Goal: Task Accomplishment & Management: Manage account settings

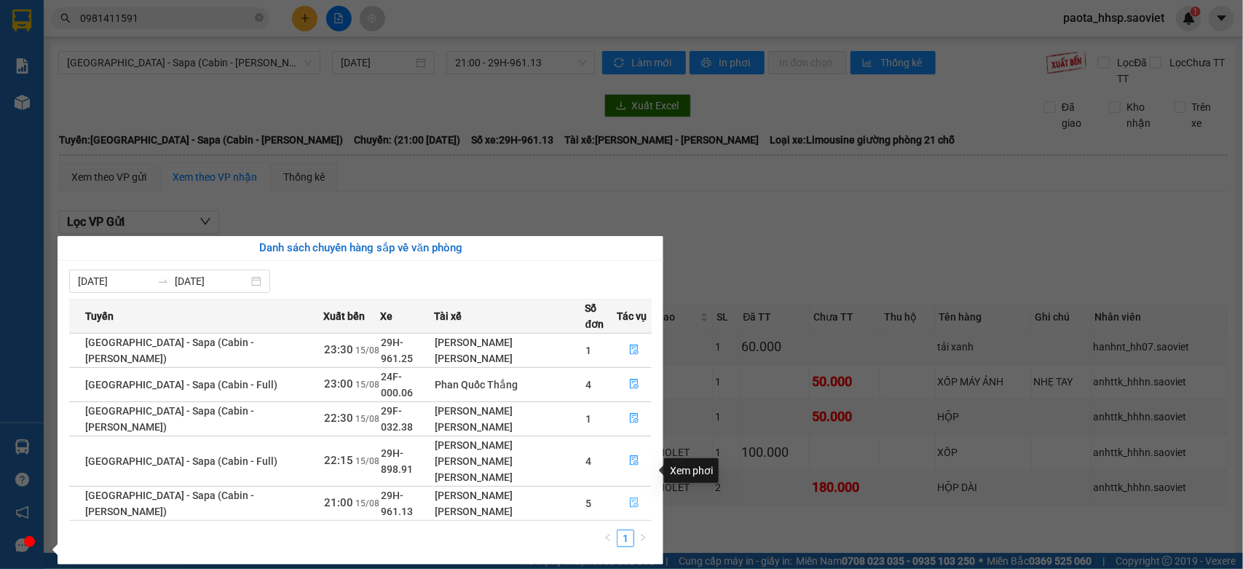
click at [631, 497] on icon "file-done" at bounding box center [634, 502] width 10 height 10
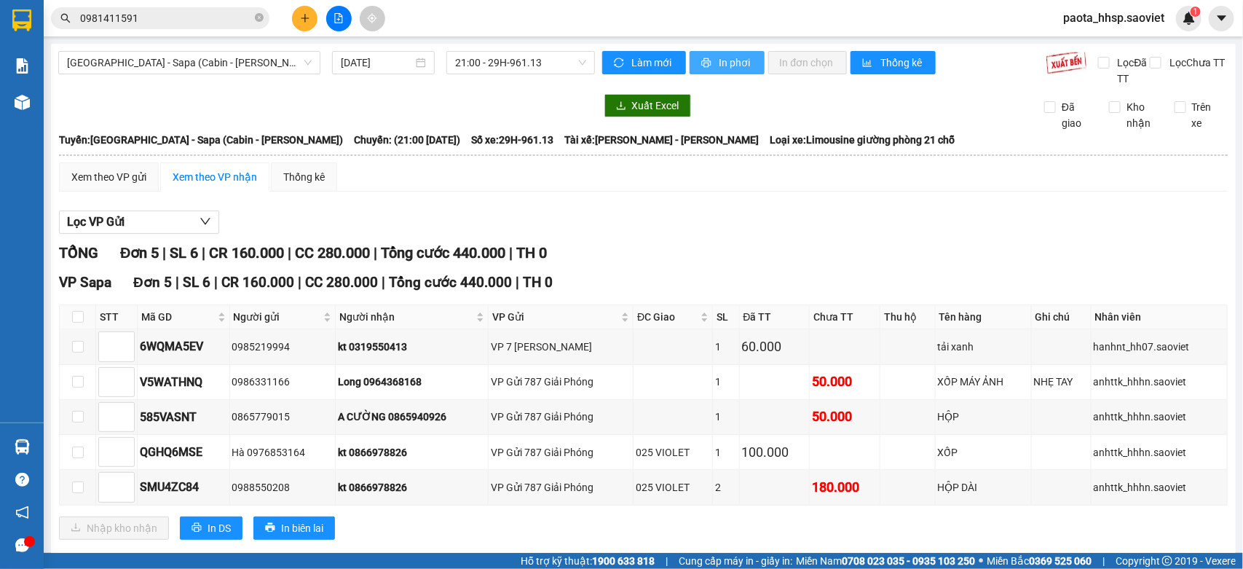
click at [722, 66] on span "In phơi" at bounding box center [735, 63] width 33 height 16
click at [75, 317] on input "checkbox" at bounding box center [78, 317] width 12 height 12
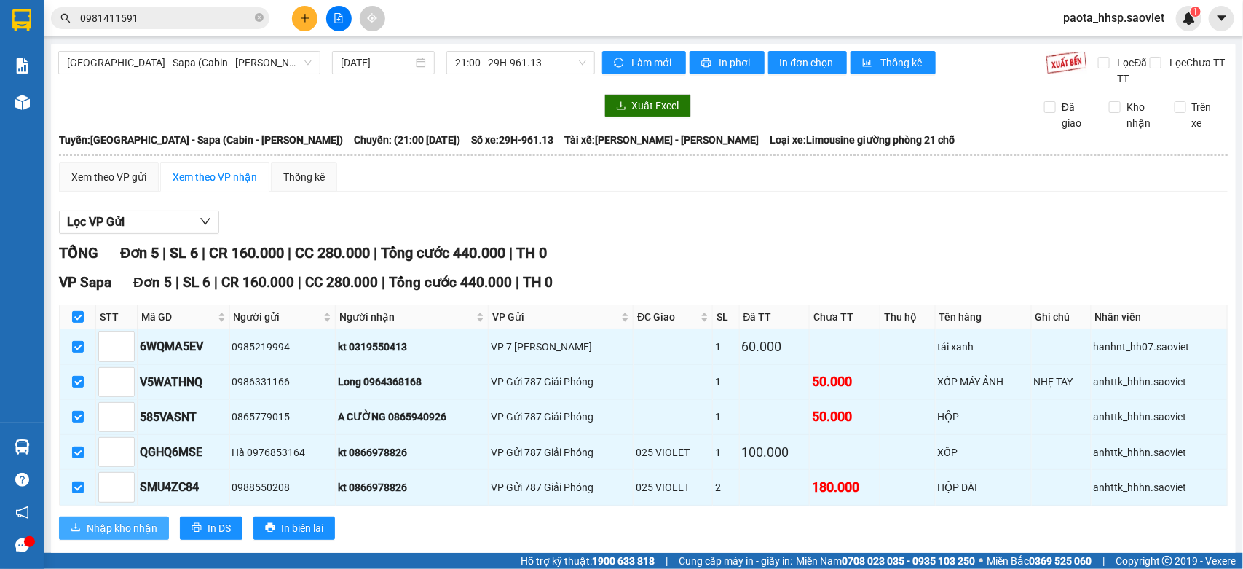
click at [113, 530] on span "Nhập kho nhận" at bounding box center [122, 528] width 71 height 16
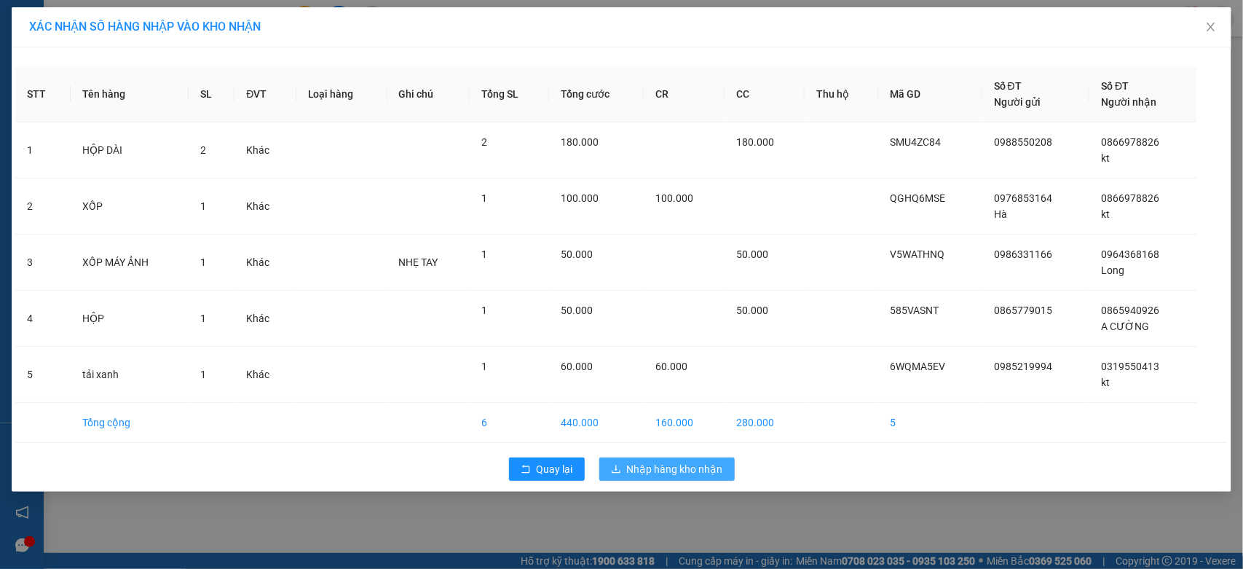
click at [711, 460] on button "Nhập hàng kho nhận" at bounding box center [666, 468] width 135 height 23
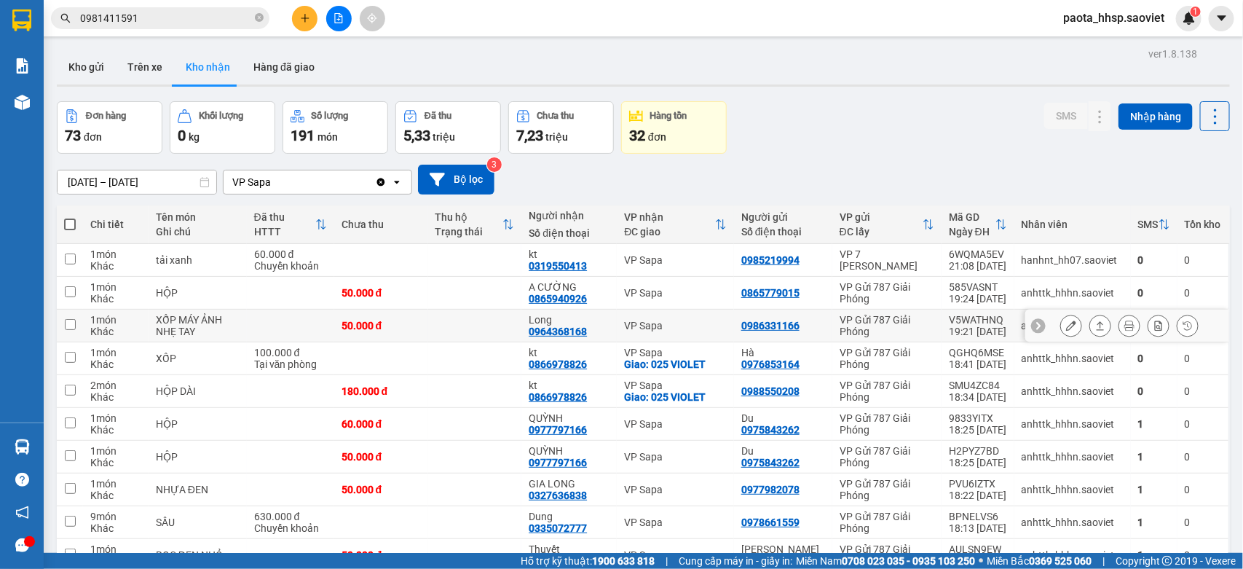
click at [679, 260] on div "VP Sapa" at bounding box center [675, 260] width 102 height 12
click at [688, 297] on div "VP Sapa" at bounding box center [675, 293] width 102 height 12
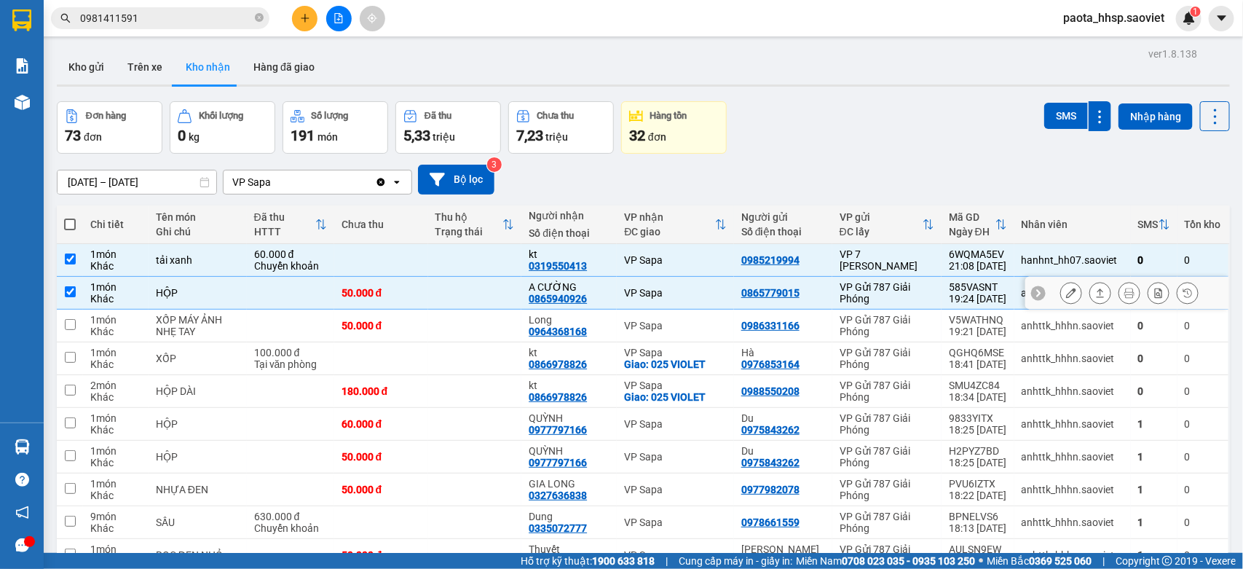
checkbox input "true"
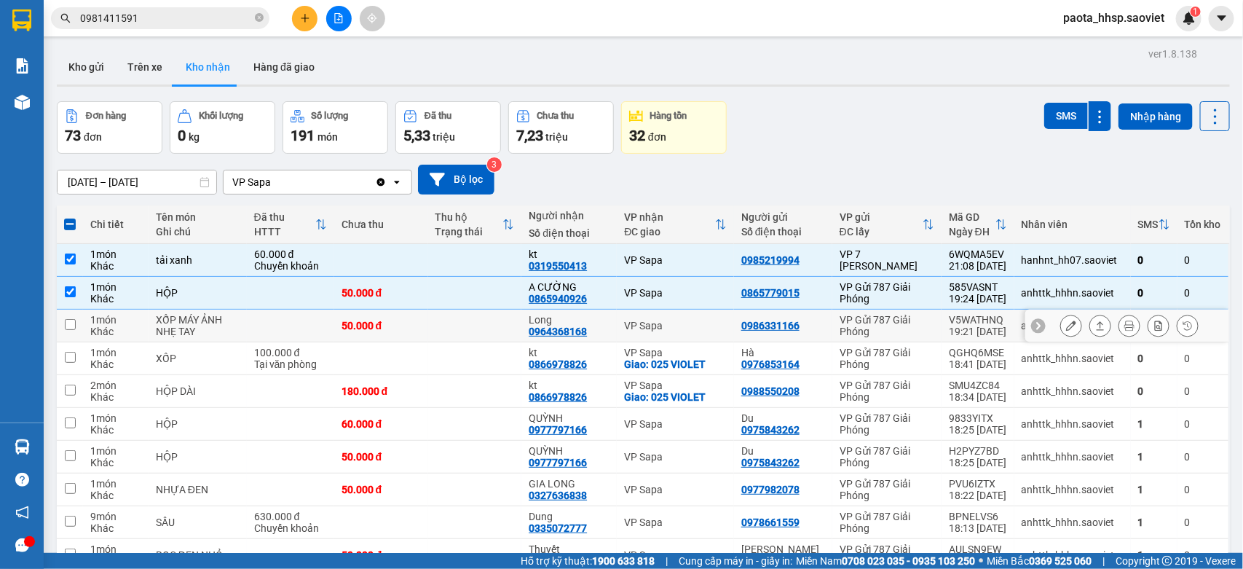
click at [685, 330] on div "VP Sapa" at bounding box center [675, 326] width 102 height 12
checkbox input "true"
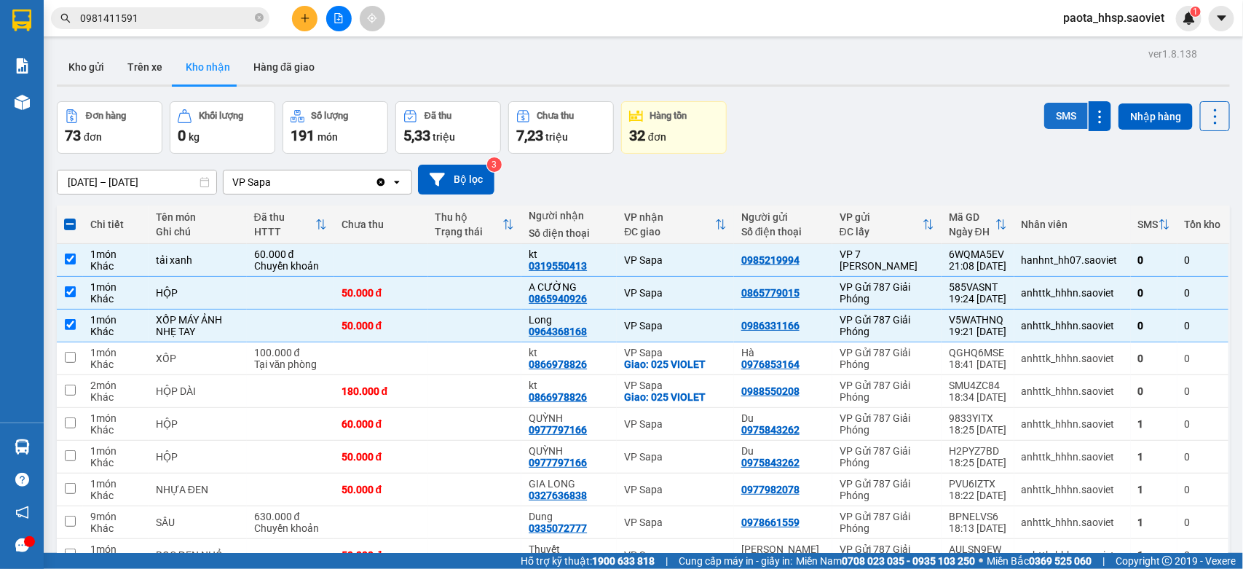
click at [1044, 114] on button "SMS" at bounding box center [1066, 116] width 44 height 26
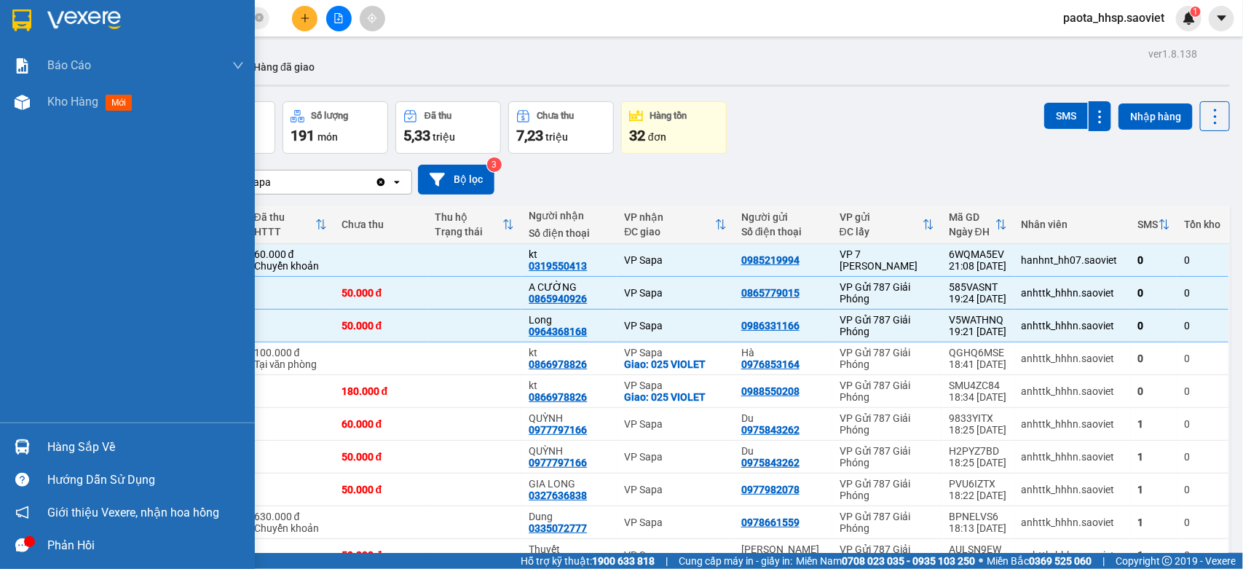
click at [68, 448] on div "Hàng sắp về" at bounding box center [145, 447] width 197 height 22
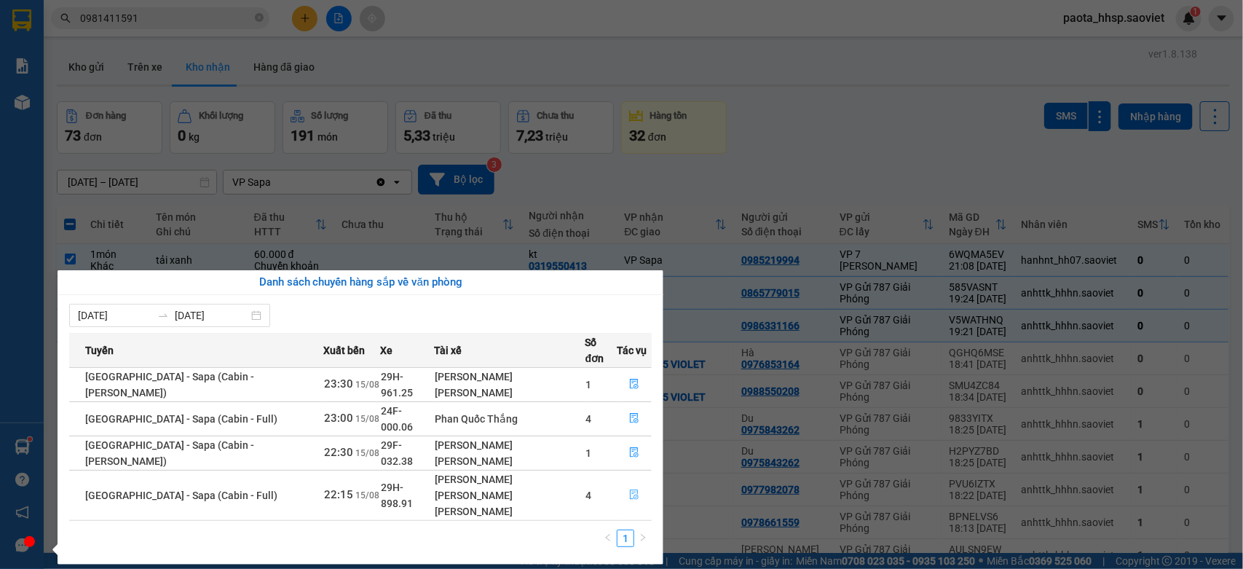
click at [638, 483] on button "button" at bounding box center [633, 494] width 33 height 23
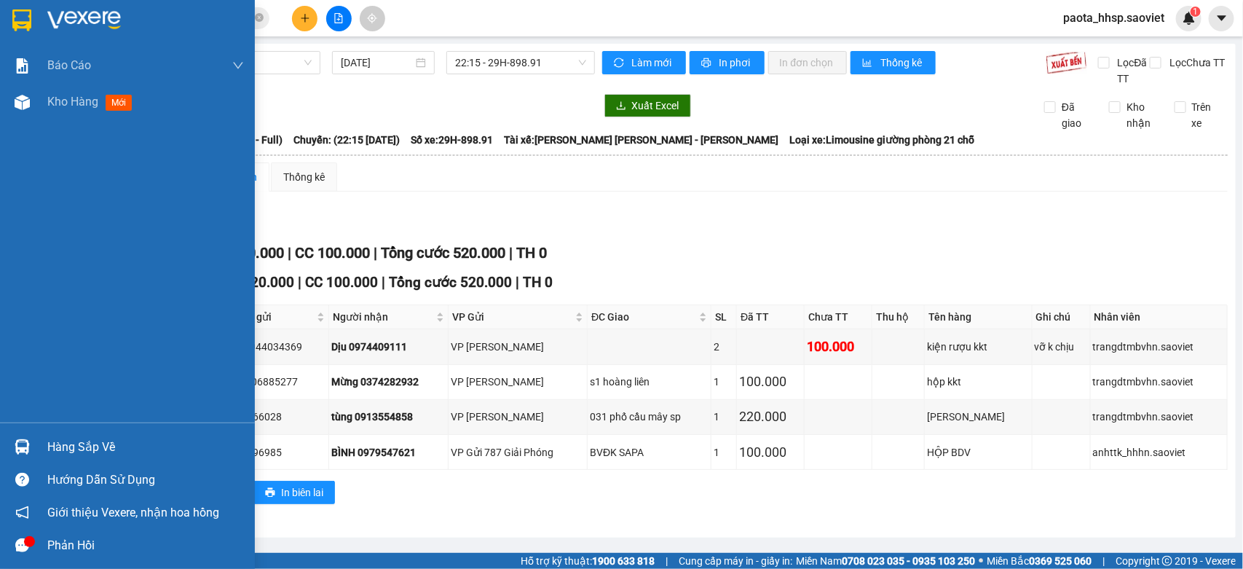
click at [88, 449] on div "Hàng sắp về" at bounding box center [145, 447] width 197 height 22
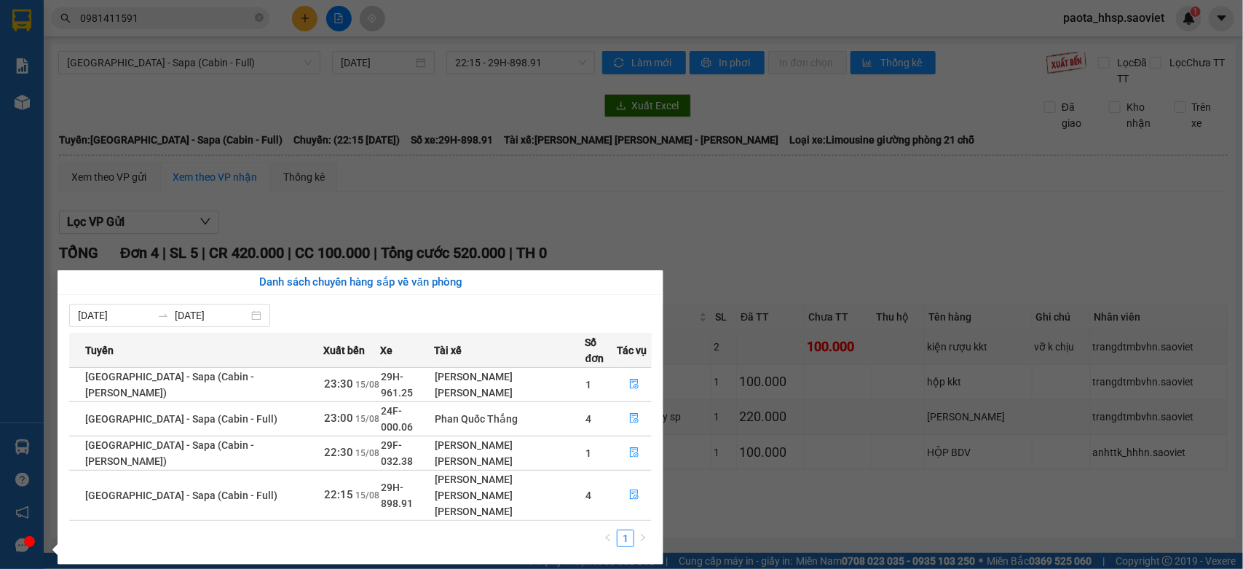
click at [861, 489] on section "Kết quả [PERSON_NAME] ( 363 ) Bộ lọc Mã ĐH Trạng thái Món hàng Thu hộ Tổng [PER…" at bounding box center [621, 284] width 1243 height 569
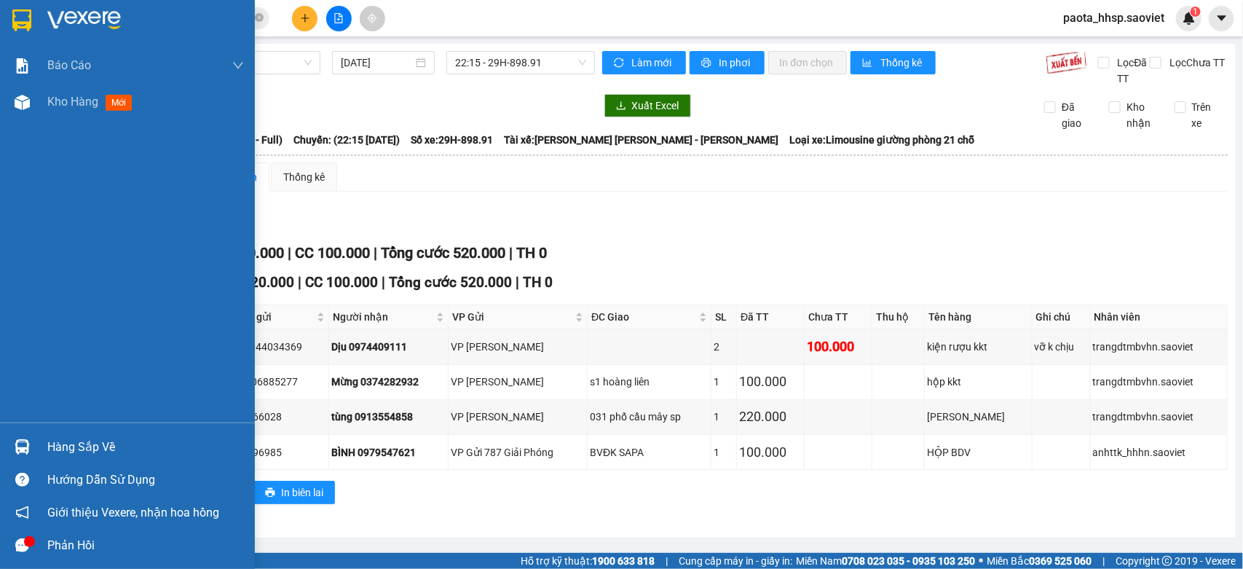
click at [42, 449] on div "Hàng sắp về" at bounding box center [127, 446] width 255 height 33
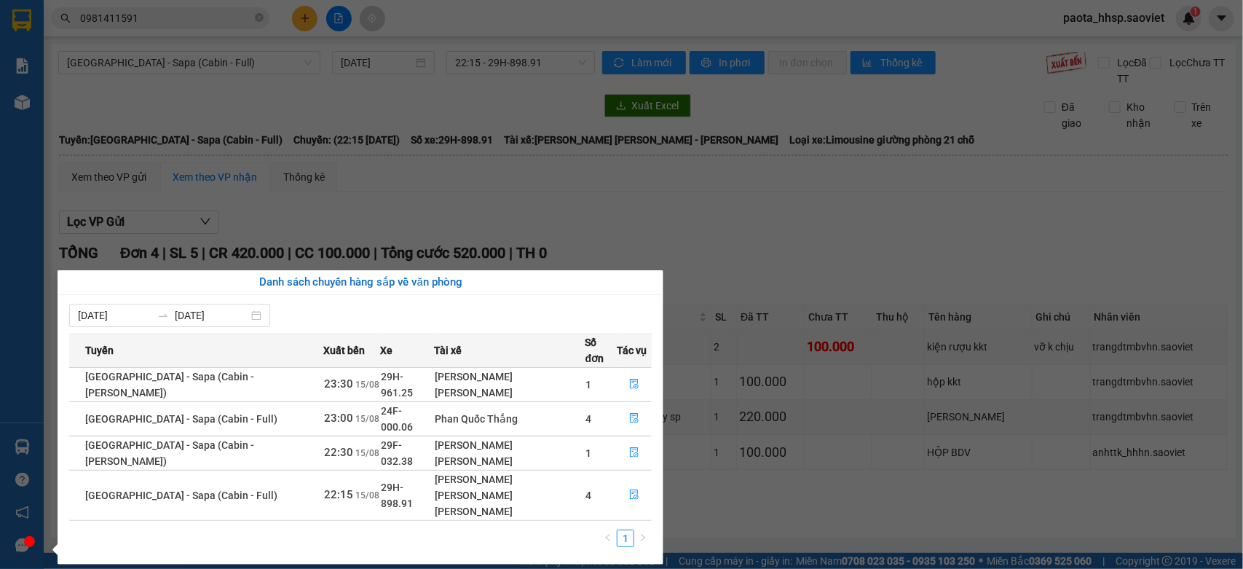
click at [544, 151] on section "Kết quả [PERSON_NAME] ( 363 ) Bộ lọc Mã ĐH Trạng thái Món hàng Thu hộ Tổng [PER…" at bounding box center [621, 284] width 1243 height 569
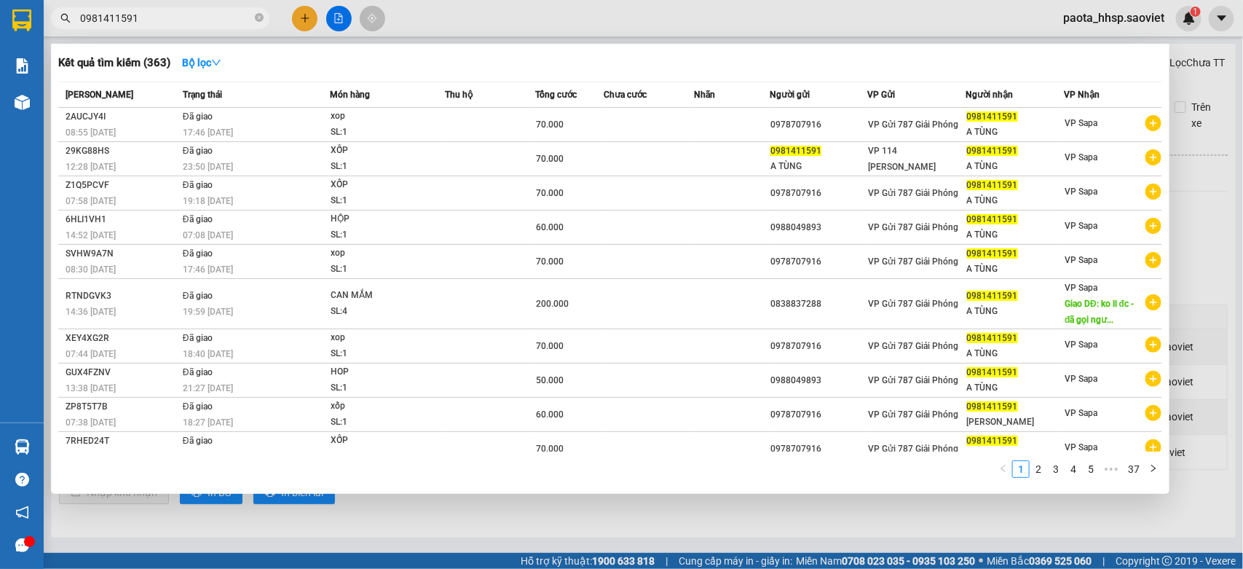
drag, startPoint x: 135, startPoint y: 15, endPoint x: 0, endPoint y: 33, distance: 135.9
click at [0, 33] on section "Kết quả [PERSON_NAME] ( 363 ) Bộ lọc Mã ĐH Trạng thái Món hàng Thu hộ Tổng [PER…" at bounding box center [621, 284] width 1243 height 569
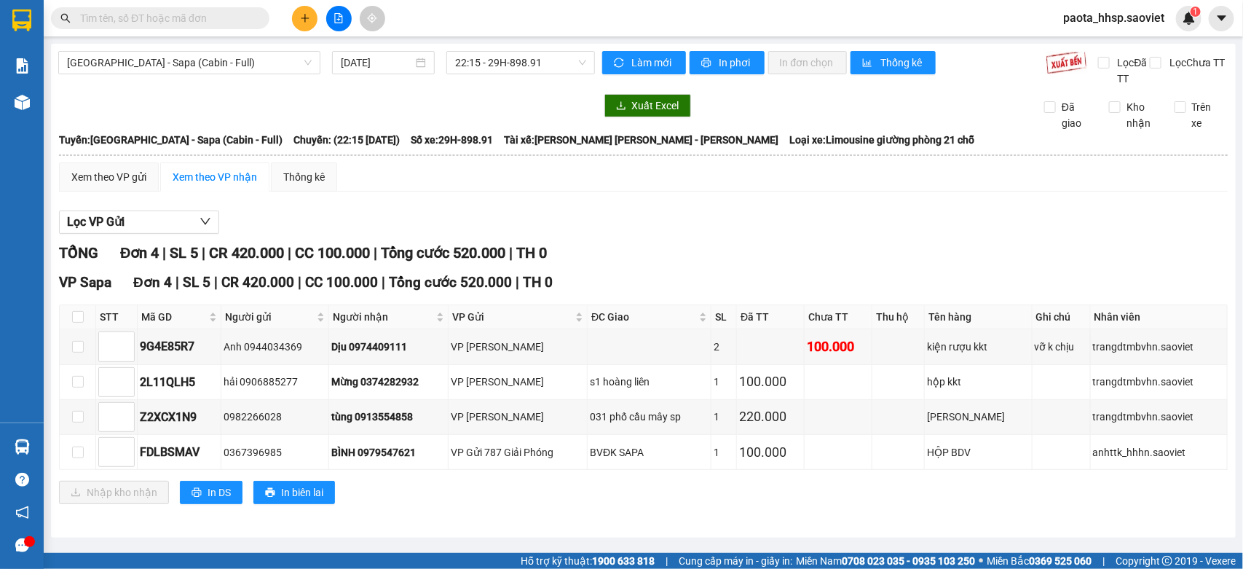
click at [184, 20] on input "text" at bounding box center [166, 18] width 172 height 16
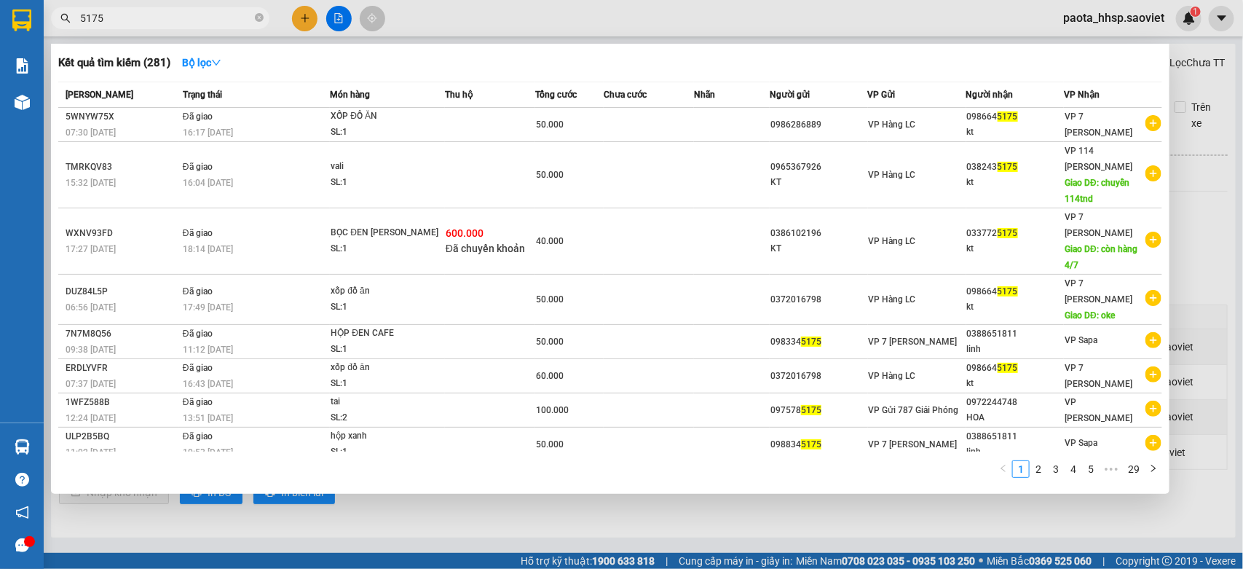
click at [85, 19] on input "5175" at bounding box center [166, 18] width 172 height 16
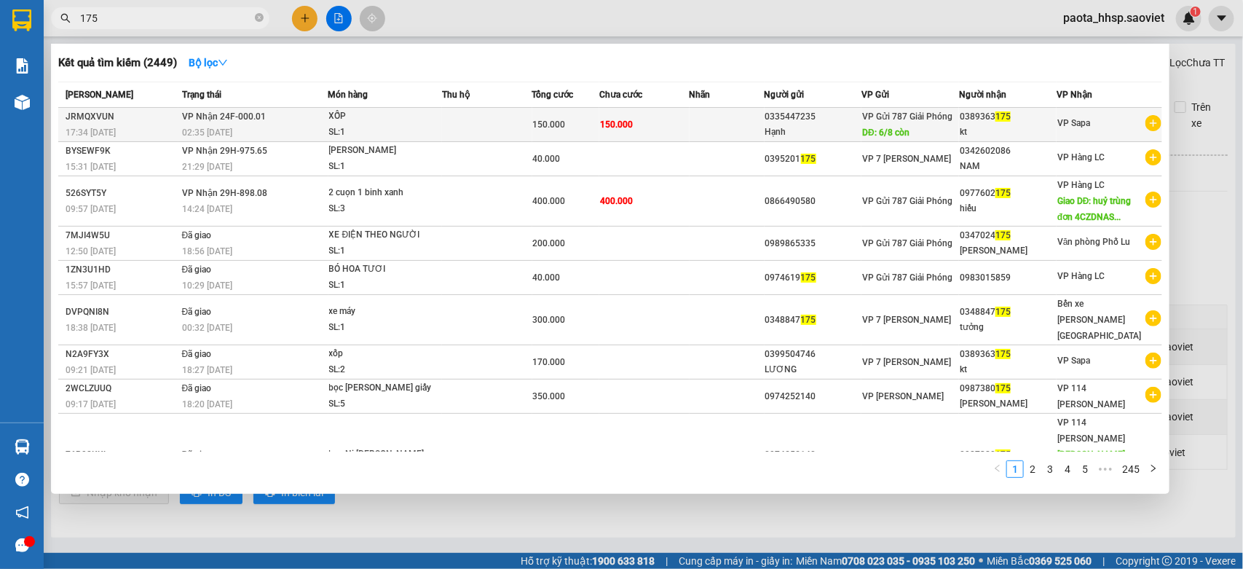
type input "175"
click at [711, 125] on td at bounding box center [726, 125] width 75 height 34
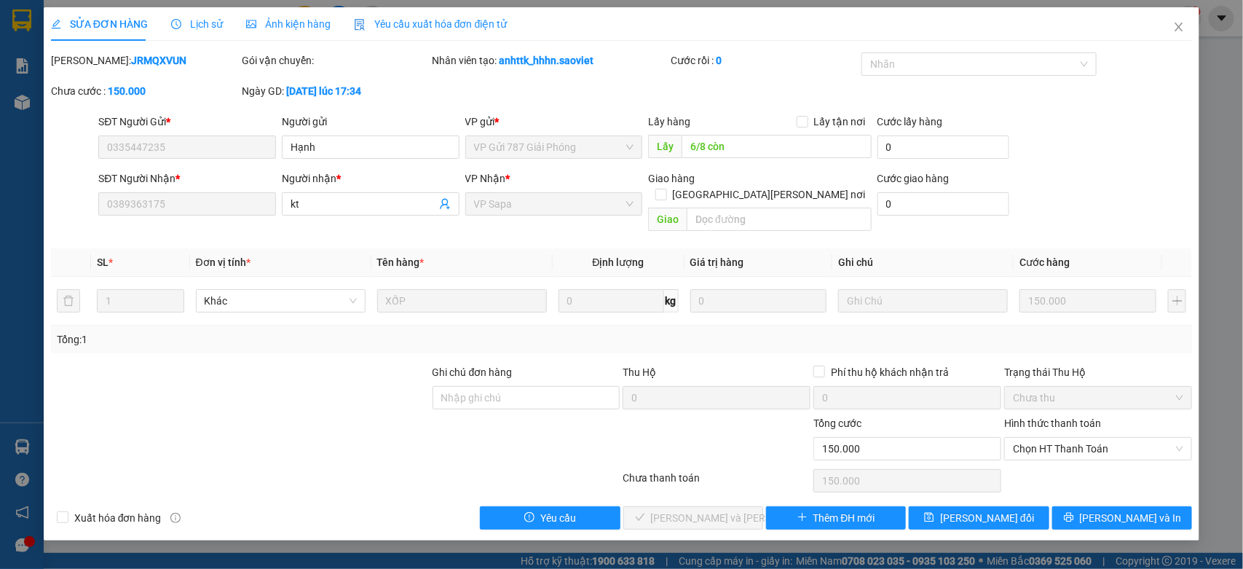
type input "0335447235"
type input "Hạnh"
type input "6/8 còn"
type input "0389363175"
type input "kt"
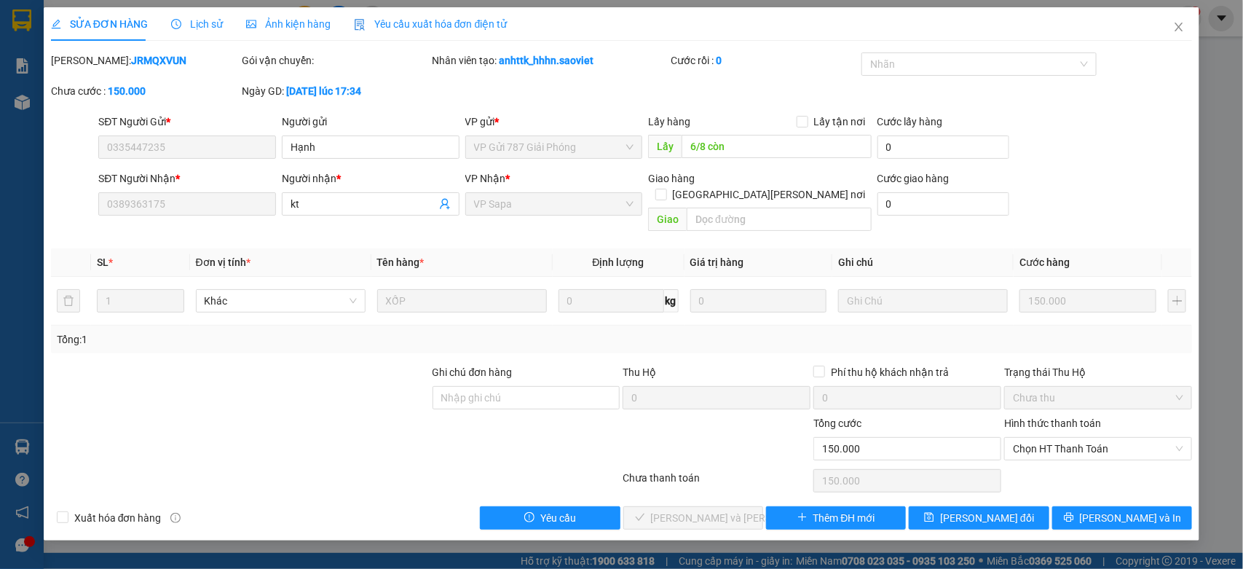
type input "150.000"
click at [708, 207] on input "text" at bounding box center [779, 218] width 185 height 23
click at [972, 510] on span "[PERSON_NAME] đổi" at bounding box center [987, 518] width 94 height 16
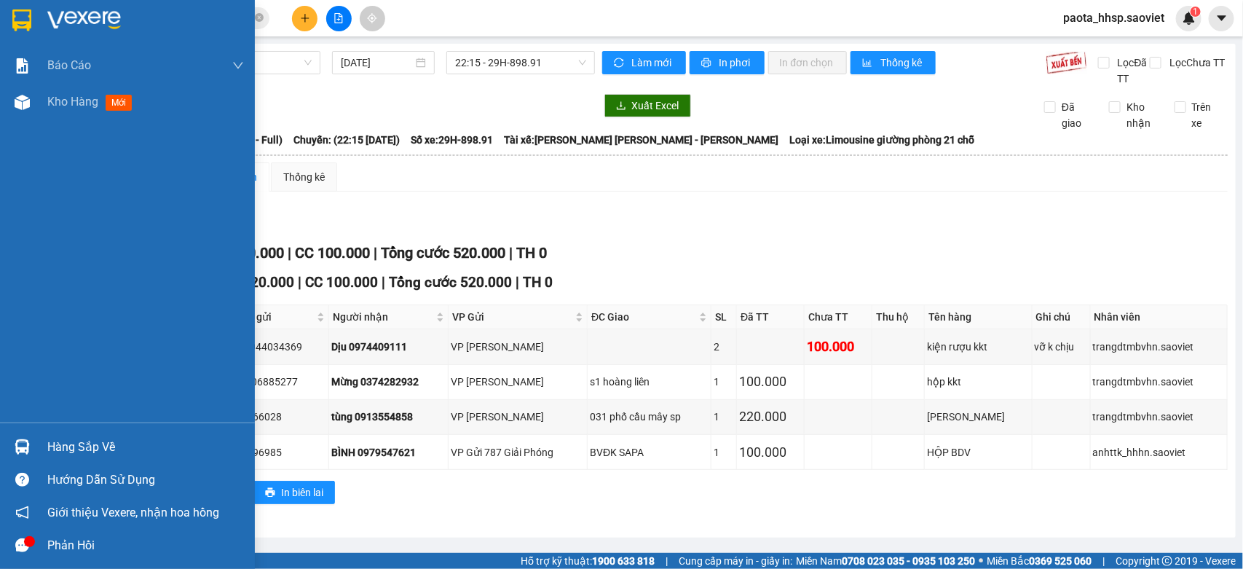
click at [62, 448] on div "Hàng sắp về" at bounding box center [145, 447] width 197 height 22
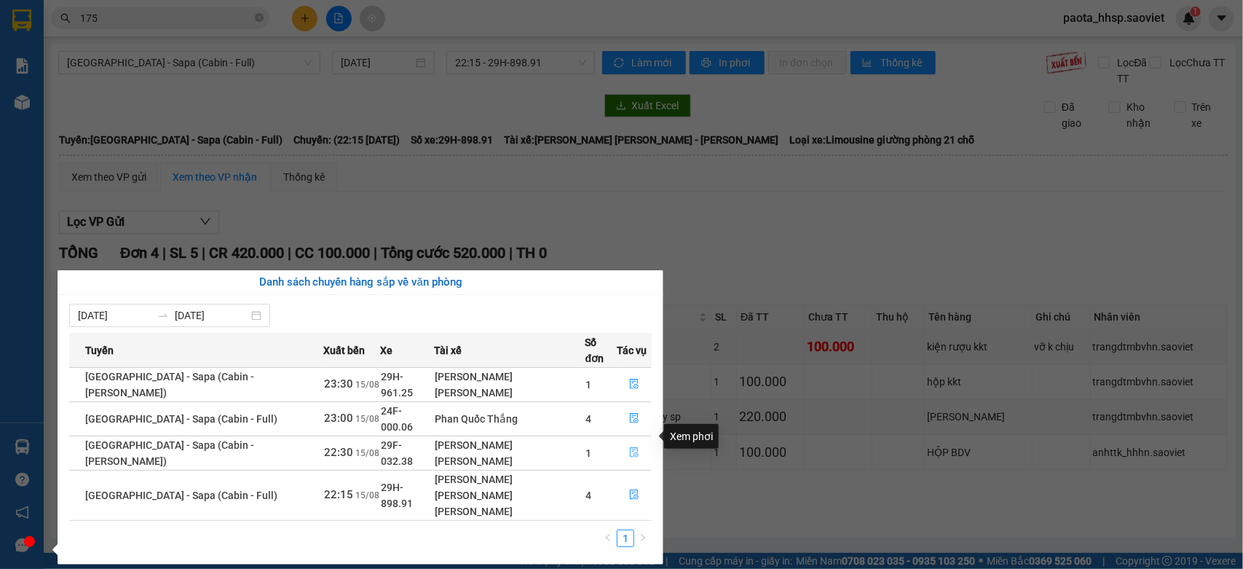
click at [638, 441] on button "button" at bounding box center [633, 452] width 33 height 23
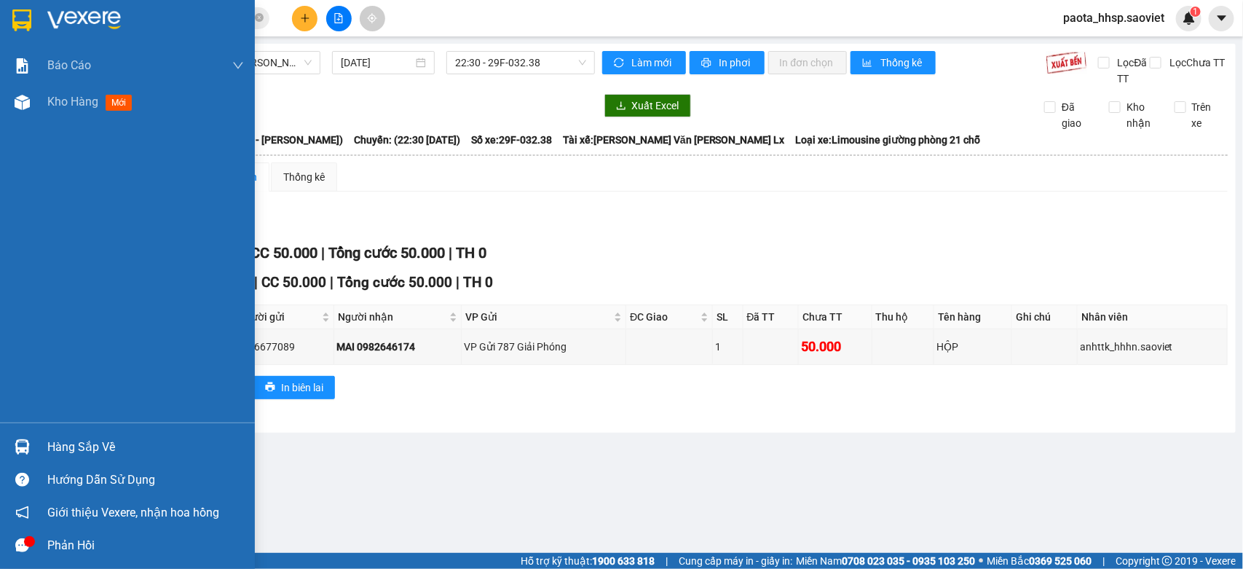
click at [92, 443] on div "Hàng sắp về" at bounding box center [145, 447] width 197 height 22
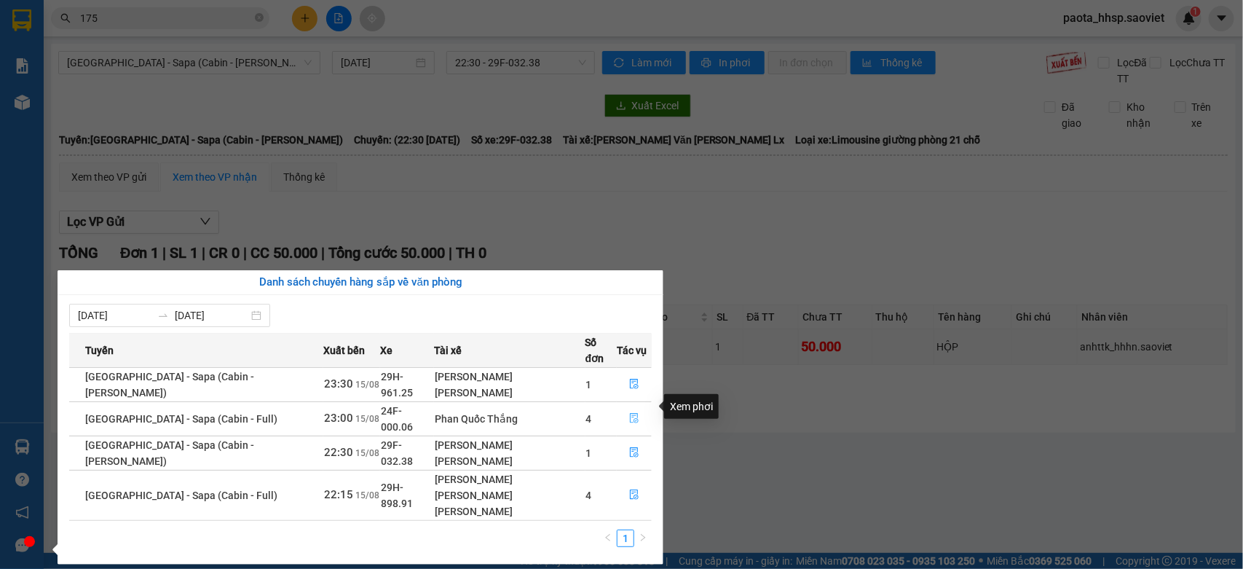
click at [630, 413] on icon "file-done" at bounding box center [634, 418] width 9 height 10
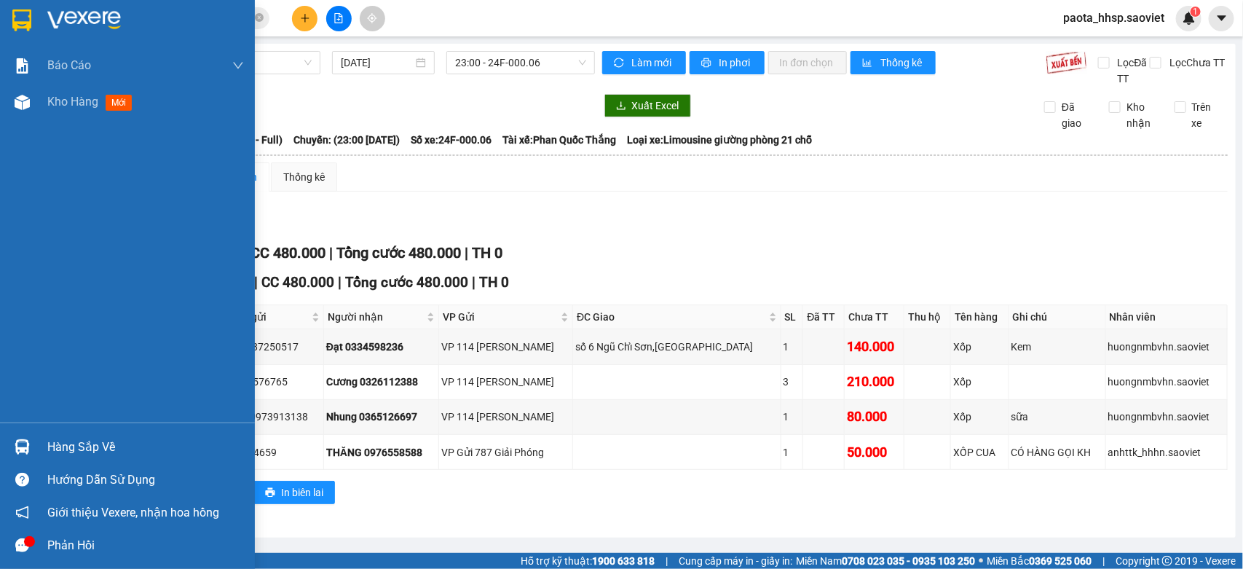
click at [33, 445] on div at bounding box center [21, 446] width 25 height 25
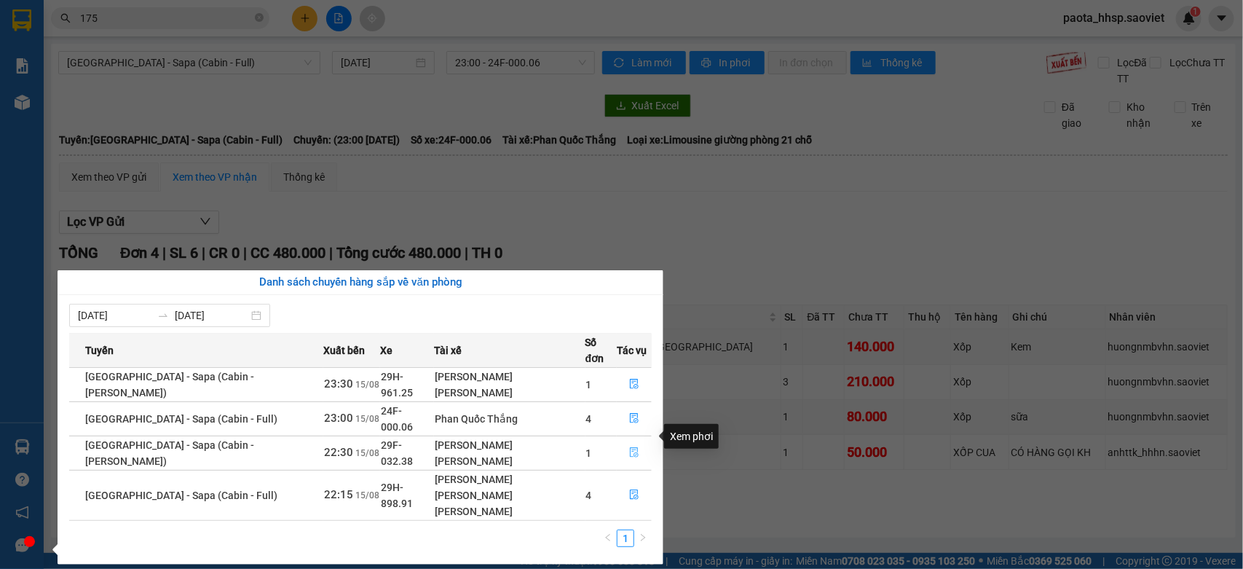
click at [623, 441] on button "button" at bounding box center [633, 452] width 33 height 23
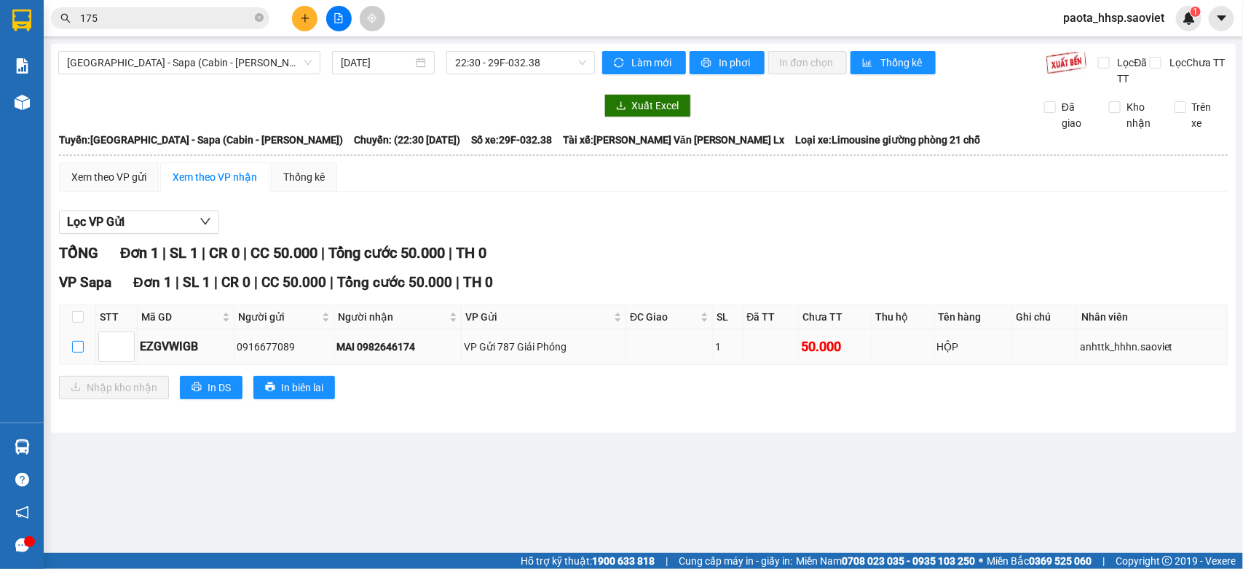
click at [72, 347] on input "checkbox" at bounding box center [78, 347] width 12 height 12
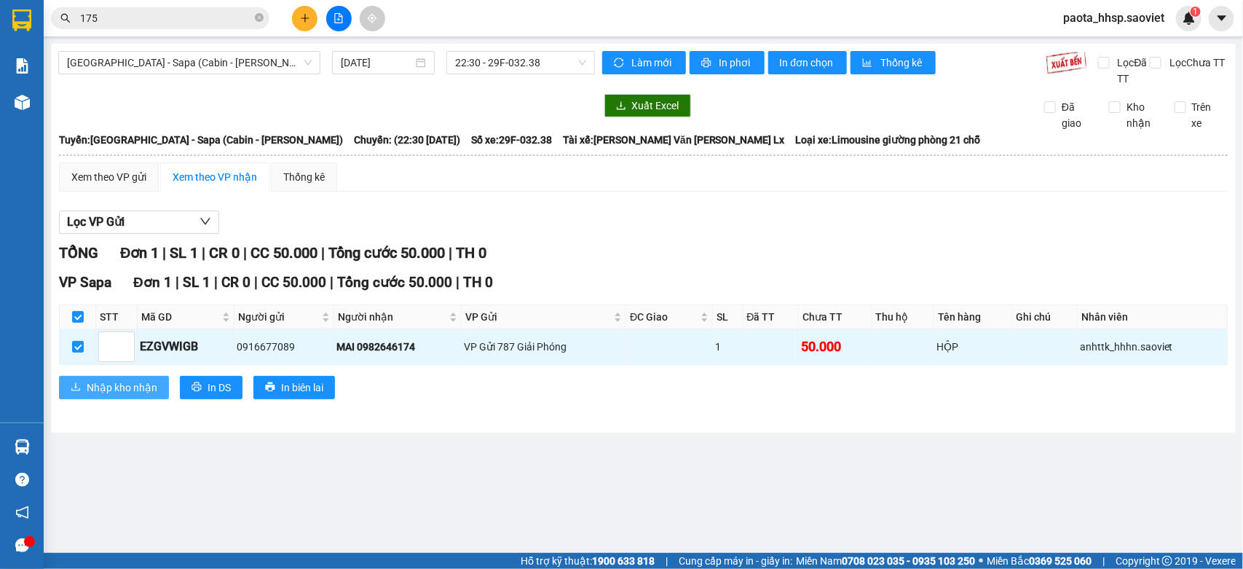
click at [102, 389] on span "Nhập kho nhận" at bounding box center [122, 387] width 71 height 16
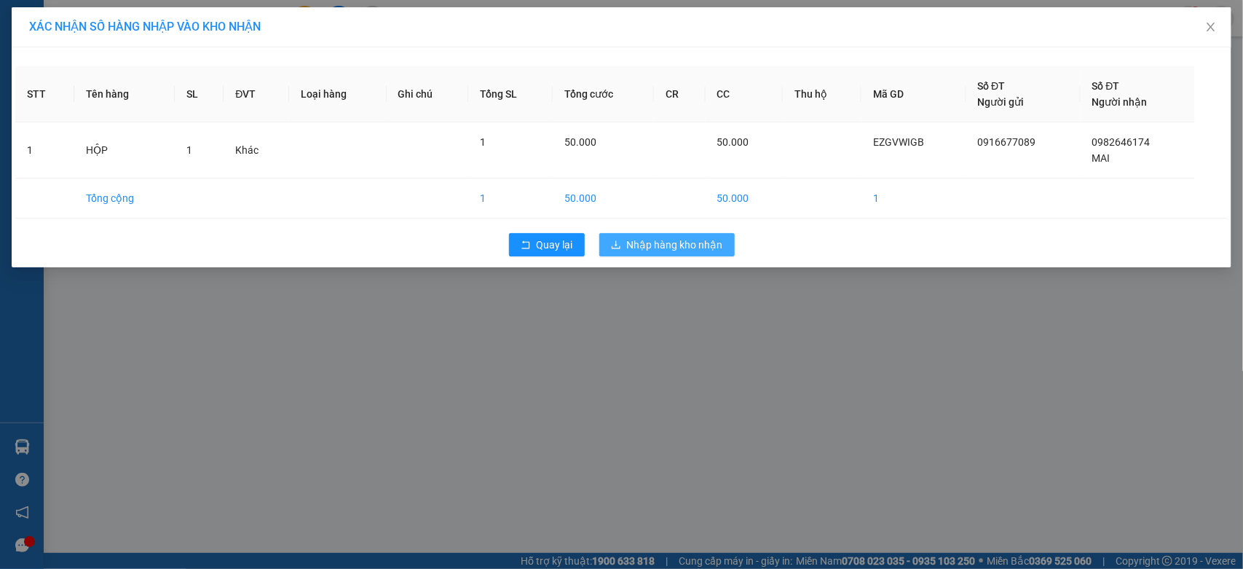
click at [703, 245] on span "Nhập hàng kho nhận" at bounding box center [675, 245] width 96 height 16
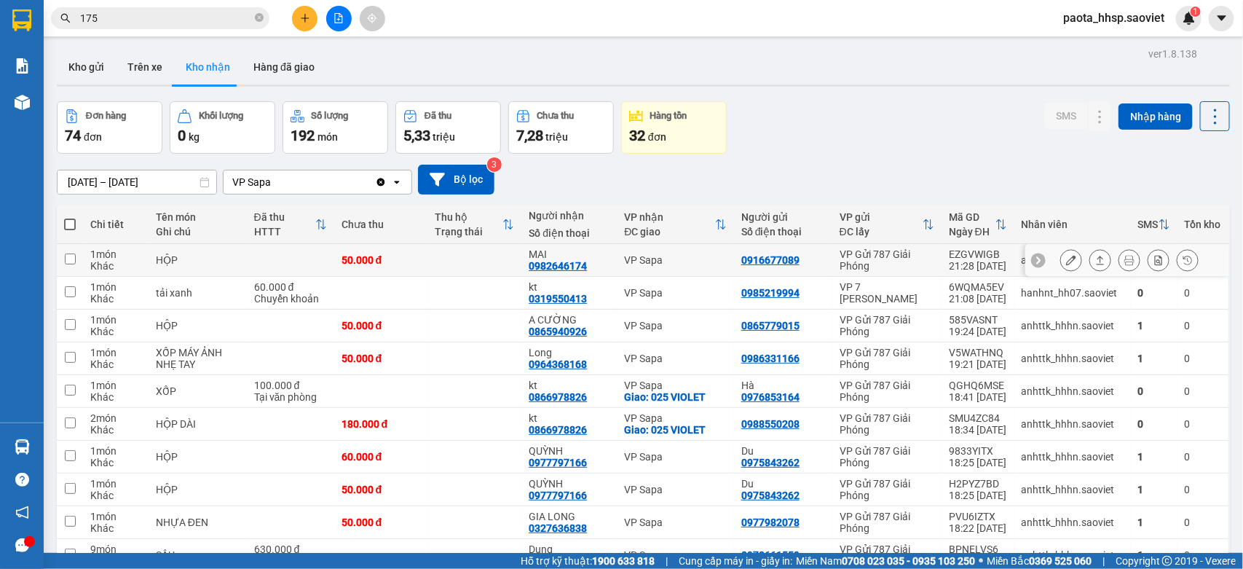
click at [497, 261] on td at bounding box center [475, 260] width 94 height 33
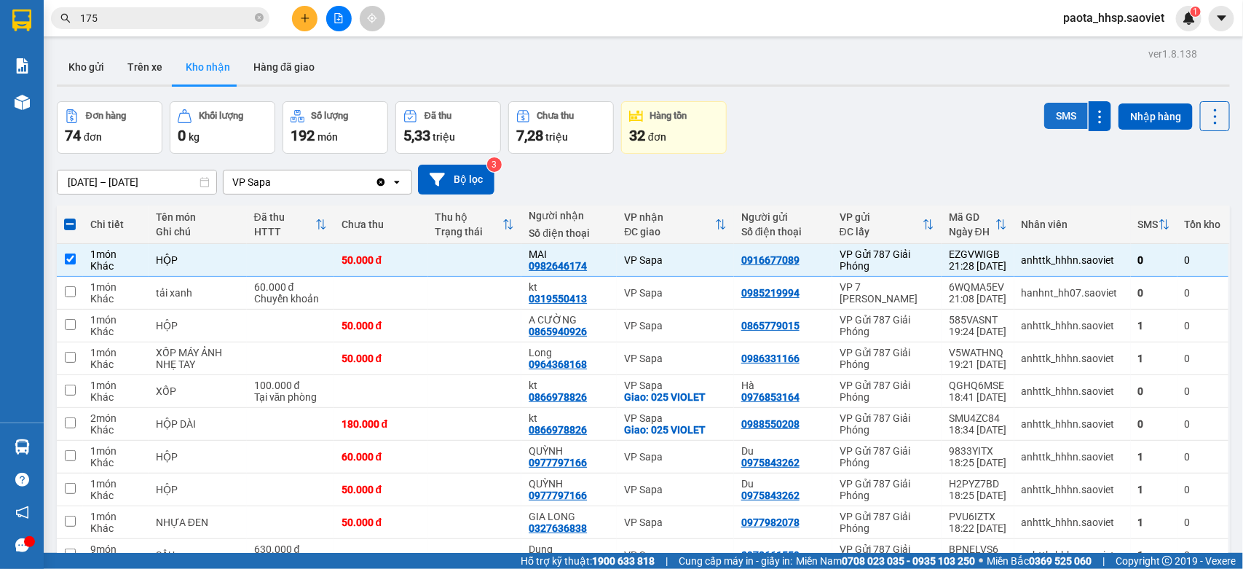
click at [1044, 122] on button "SMS" at bounding box center [1066, 116] width 44 height 26
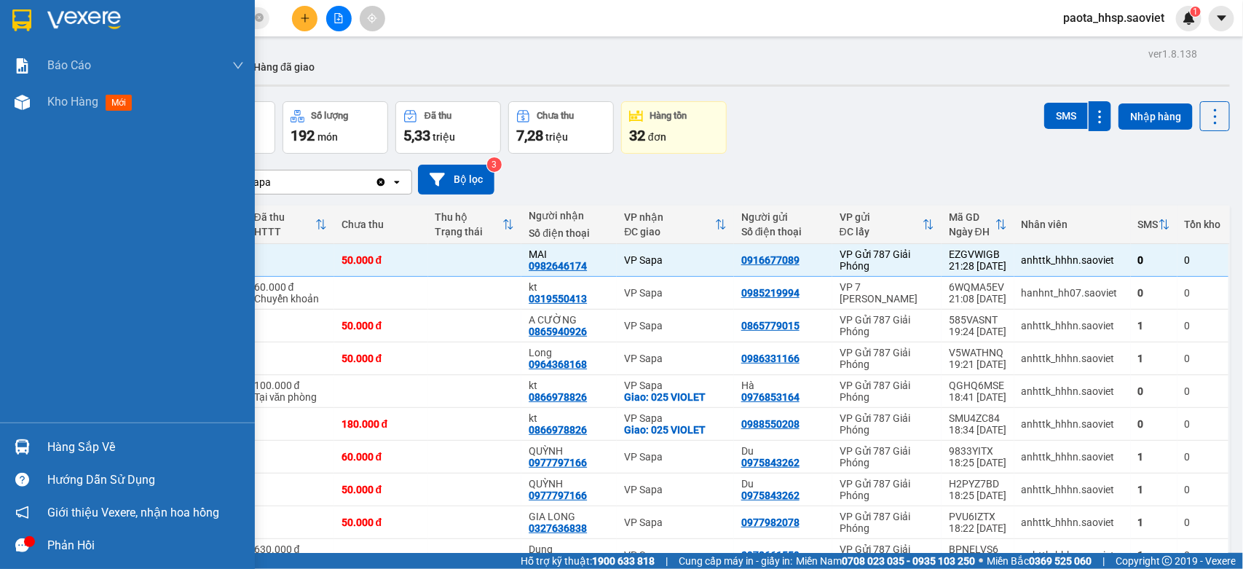
click at [76, 449] on div "Hàng sắp về" at bounding box center [145, 447] width 197 height 22
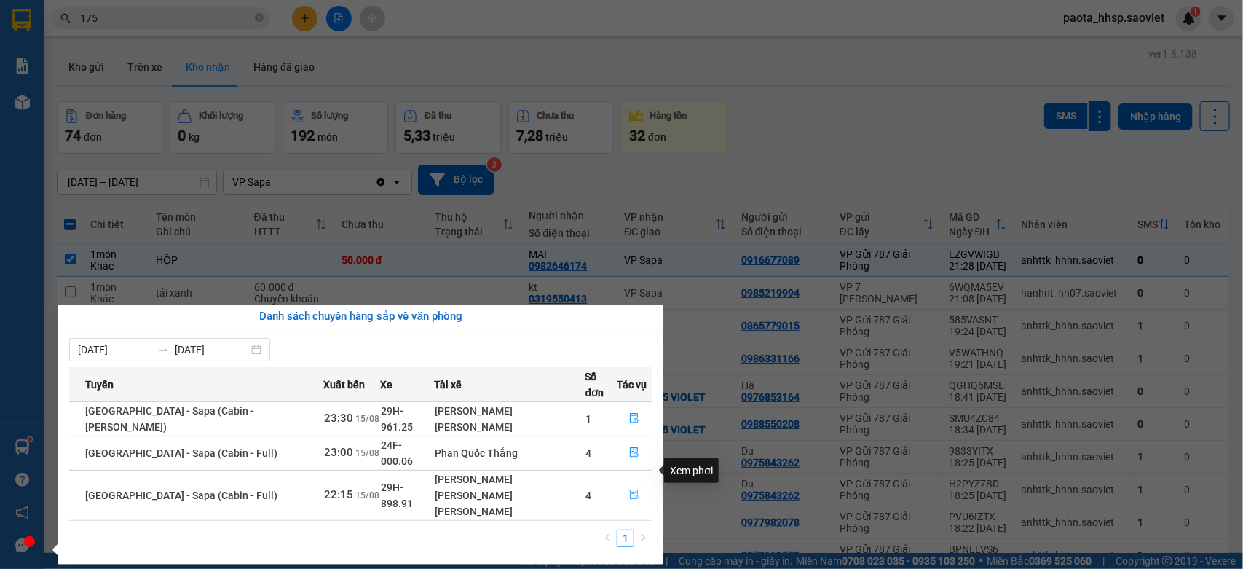
click at [630, 489] on icon "file-done" at bounding box center [634, 494] width 10 height 10
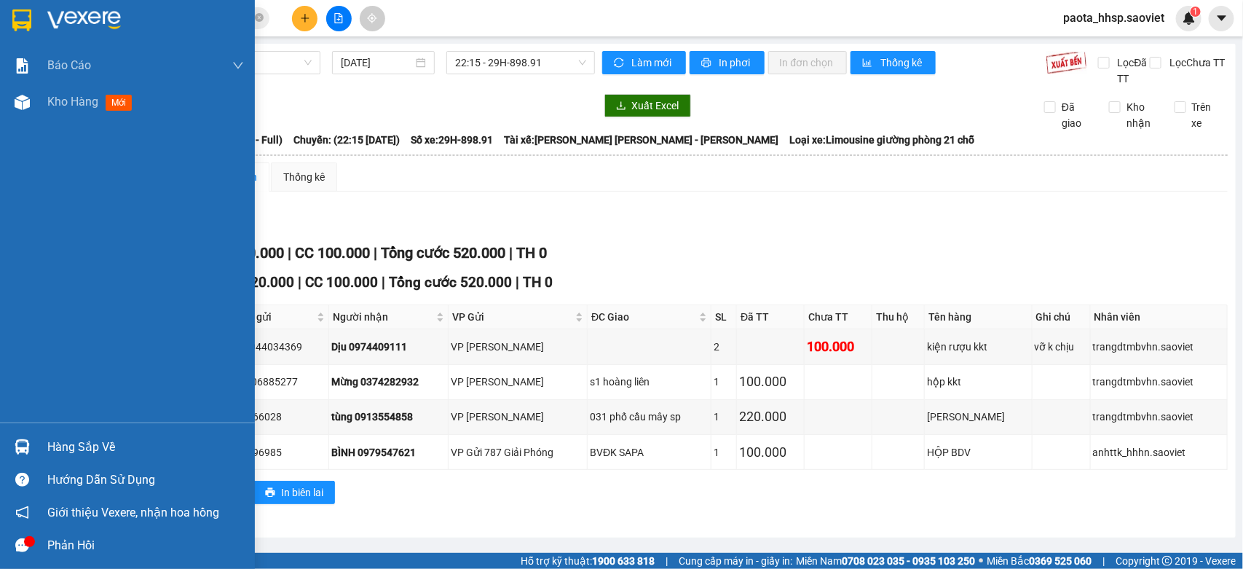
click at [90, 433] on div "Hàng sắp về" at bounding box center [127, 446] width 255 height 33
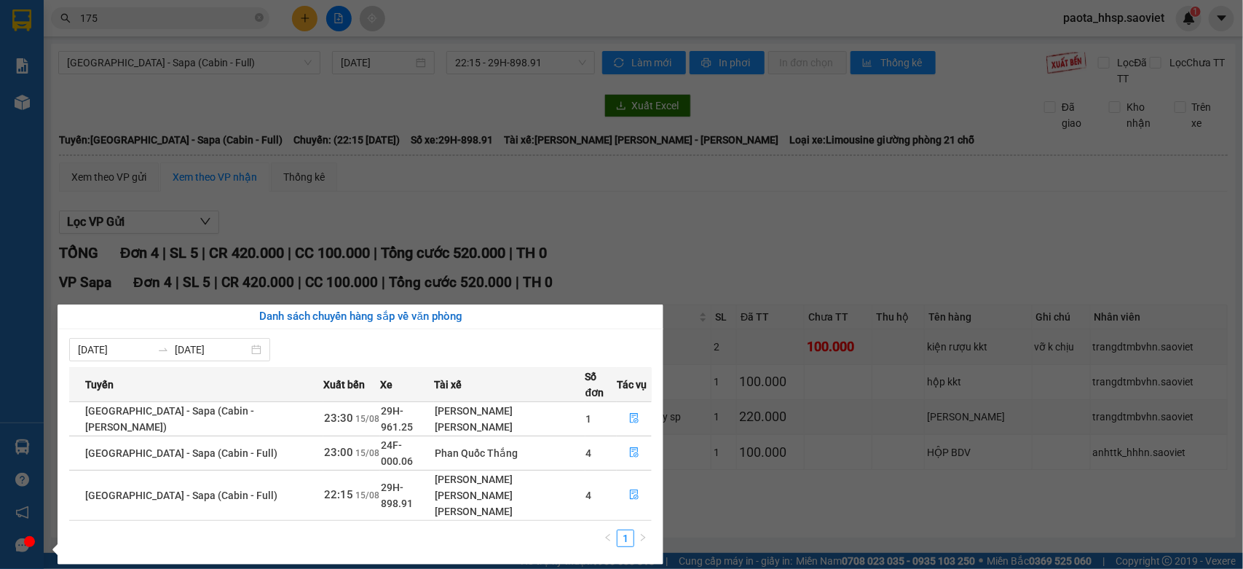
drag, startPoint x: 853, startPoint y: 253, endPoint x: 850, endPoint y: 242, distance: 10.6
click at [850, 248] on section "Kết quả [PERSON_NAME] ( 2449 ) Bộ lọc Mã ĐH Trạng thái Món hàng Thu hộ Tổng [PE…" at bounding box center [621, 284] width 1243 height 569
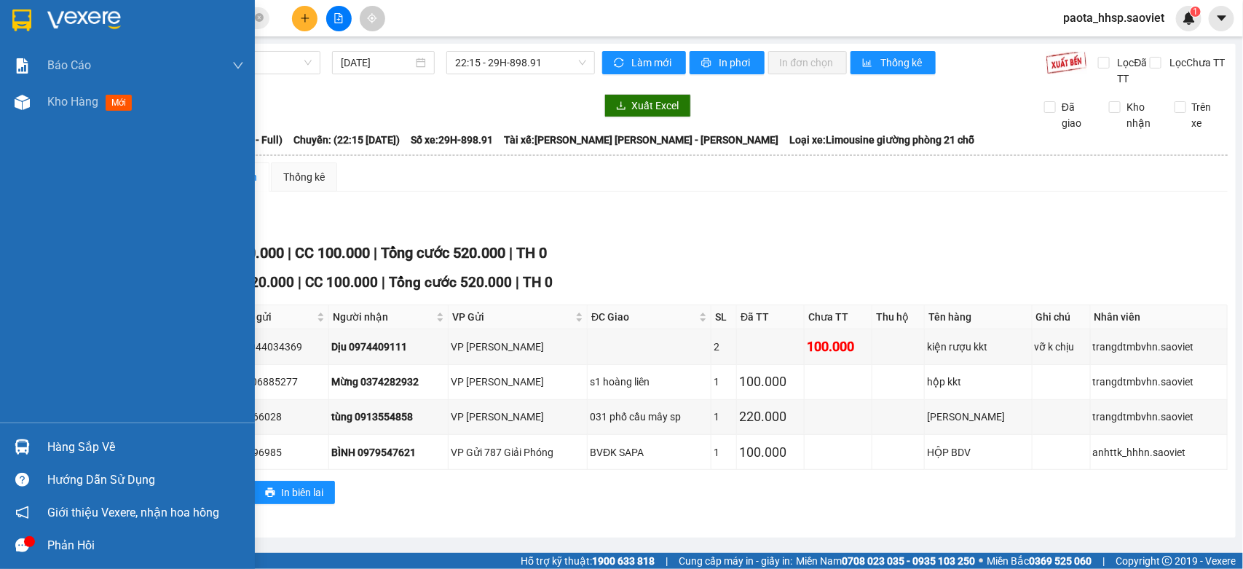
click at [71, 443] on div "Hàng sắp về" at bounding box center [145, 447] width 197 height 22
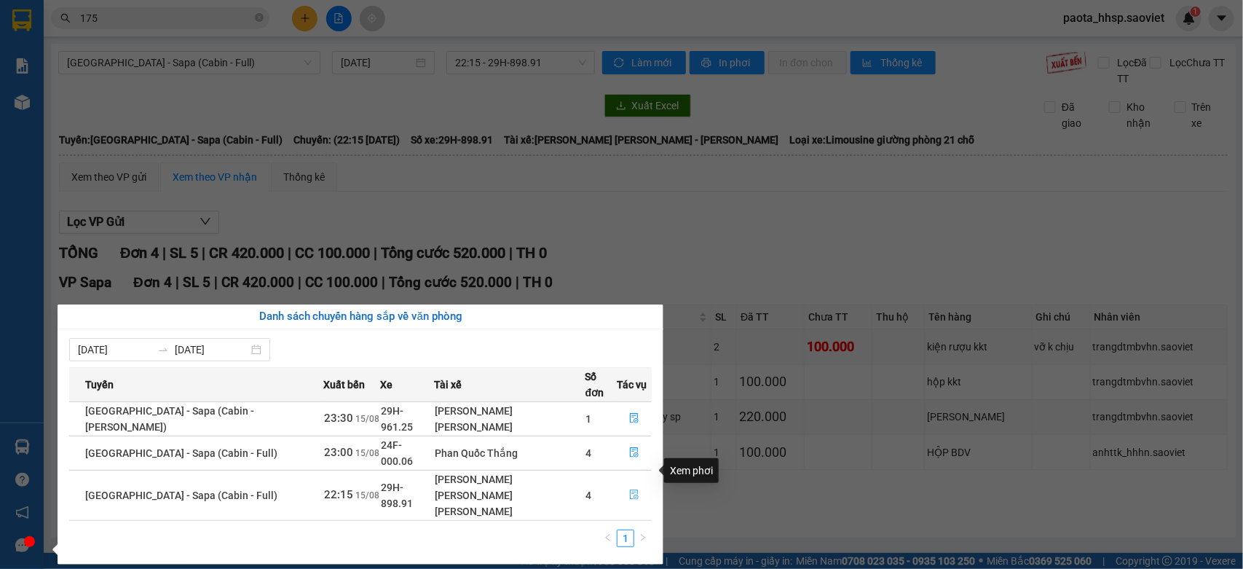
click at [635, 483] on button "button" at bounding box center [633, 494] width 33 height 23
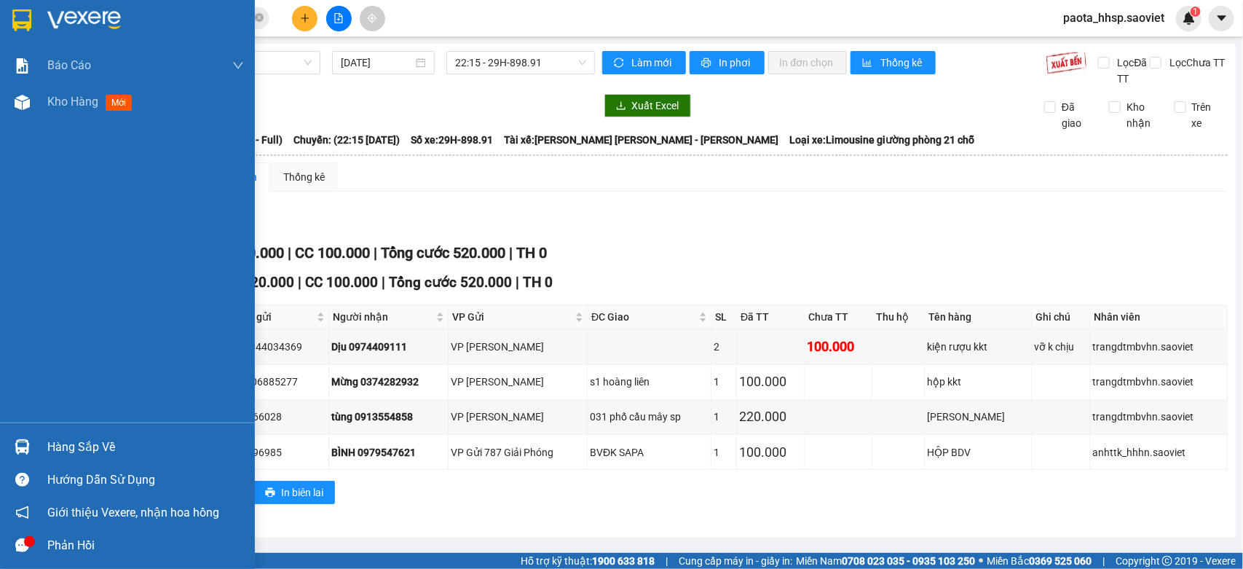
click at [33, 453] on div at bounding box center [21, 446] width 25 height 25
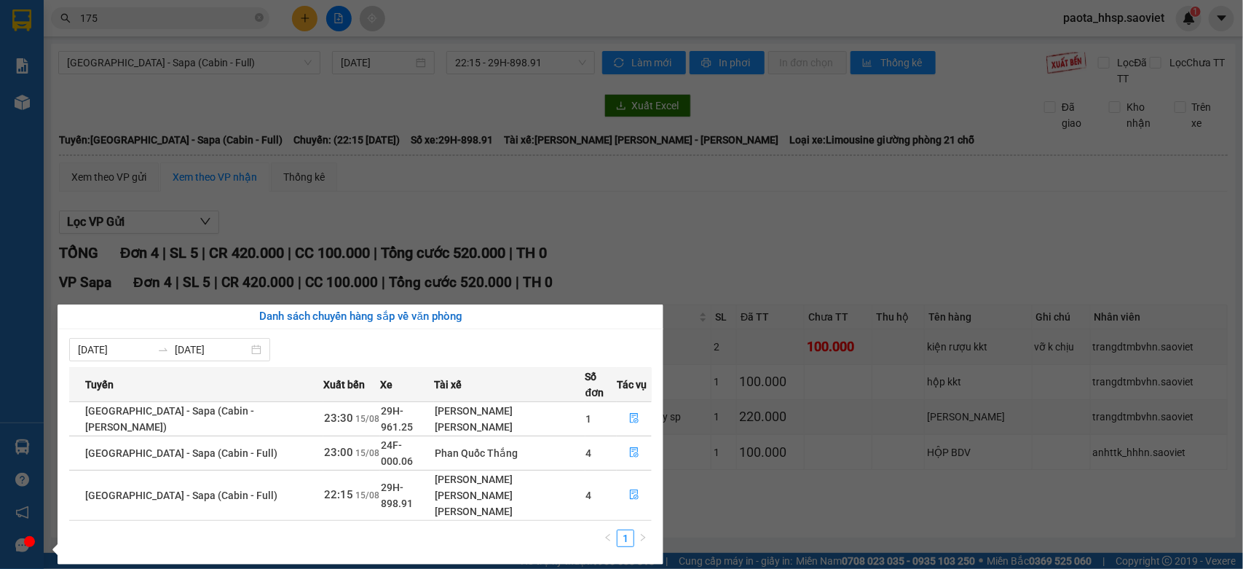
click at [652, 240] on section "Kết quả [PERSON_NAME] ( 2449 ) Bộ lọc Mã ĐH Trạng thái Món hàng Thu hộ Tổng [PE…" at bounding box center [621, 284] width 1243 height 569
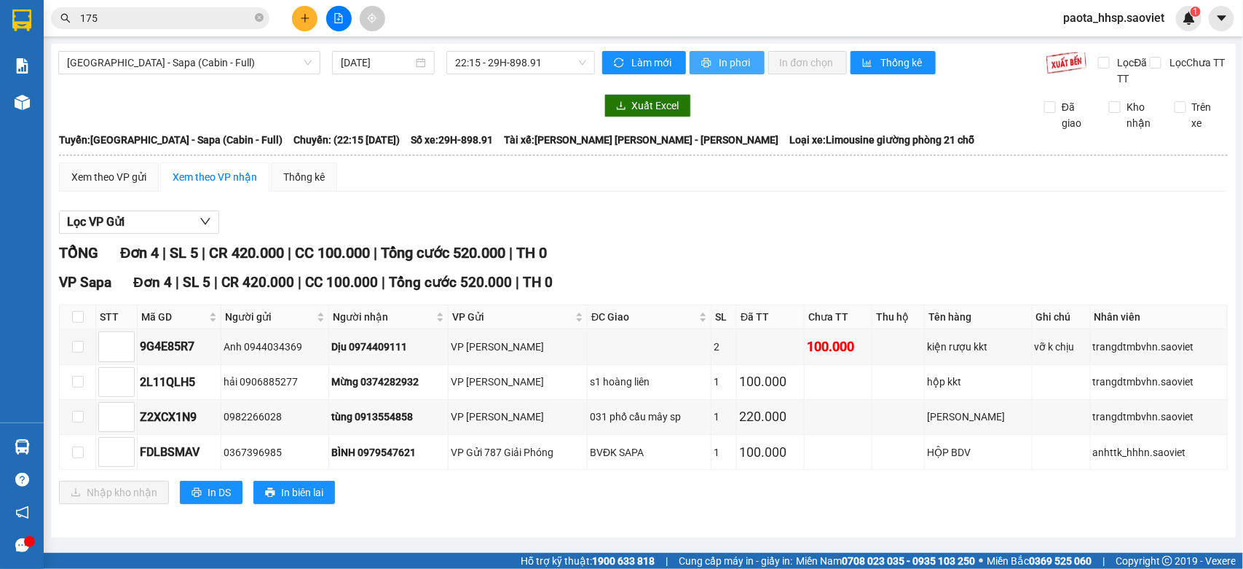
click at [724, 66] on span "In phơi" at bounding box center [735, 63] width 33 height 16
click at [72, 319] on input "checkbox" at bounding box center [78, 317] width 12 height 12
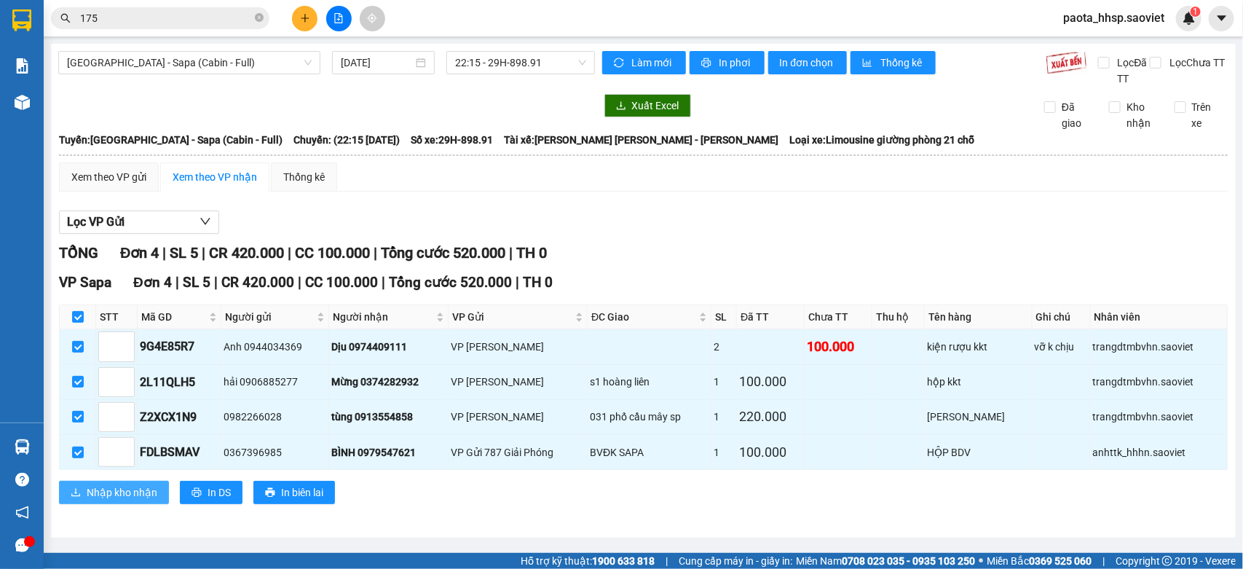
click at [111, 490] on span "Nhập kho nhận" at bounding box center [122, 492] width 71 height 16
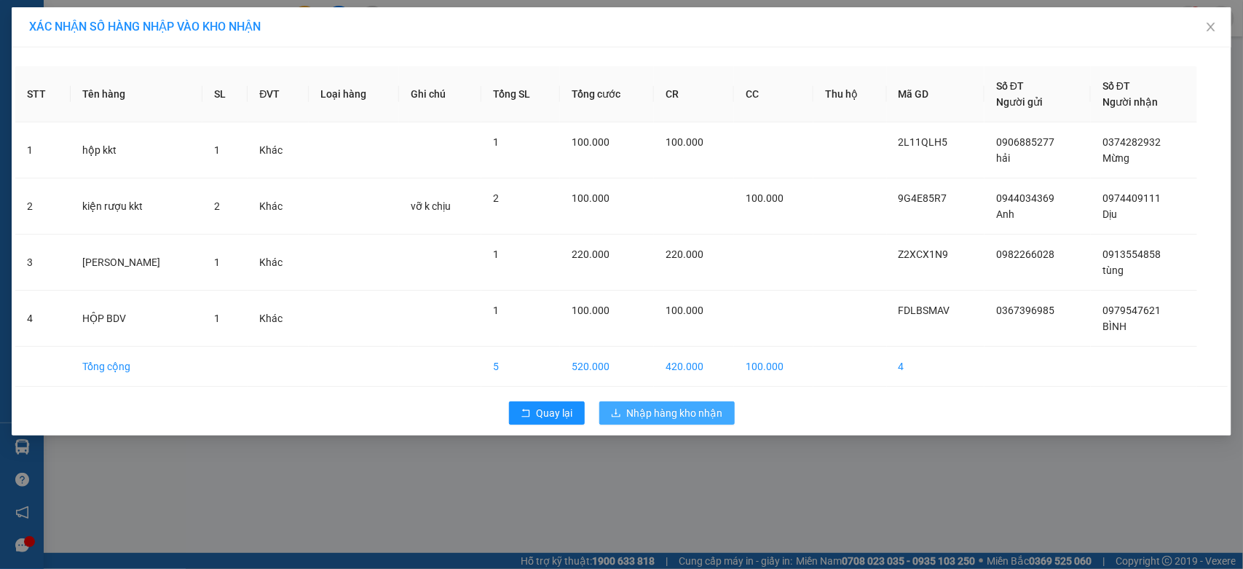
click at [697, 412] on span "Nhập hàng kho nhận" at bounding box center [675, 413] width 96 height 16
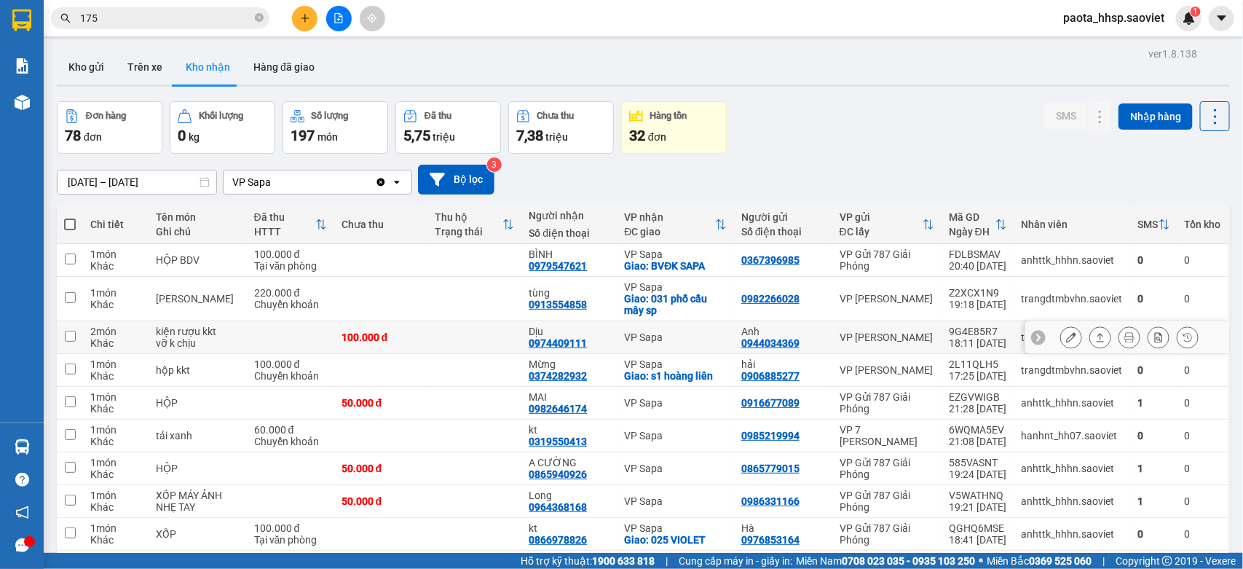
click at [686, 344] on td "VP Sapa" at bounding box center [675, 337] width 116 height 33
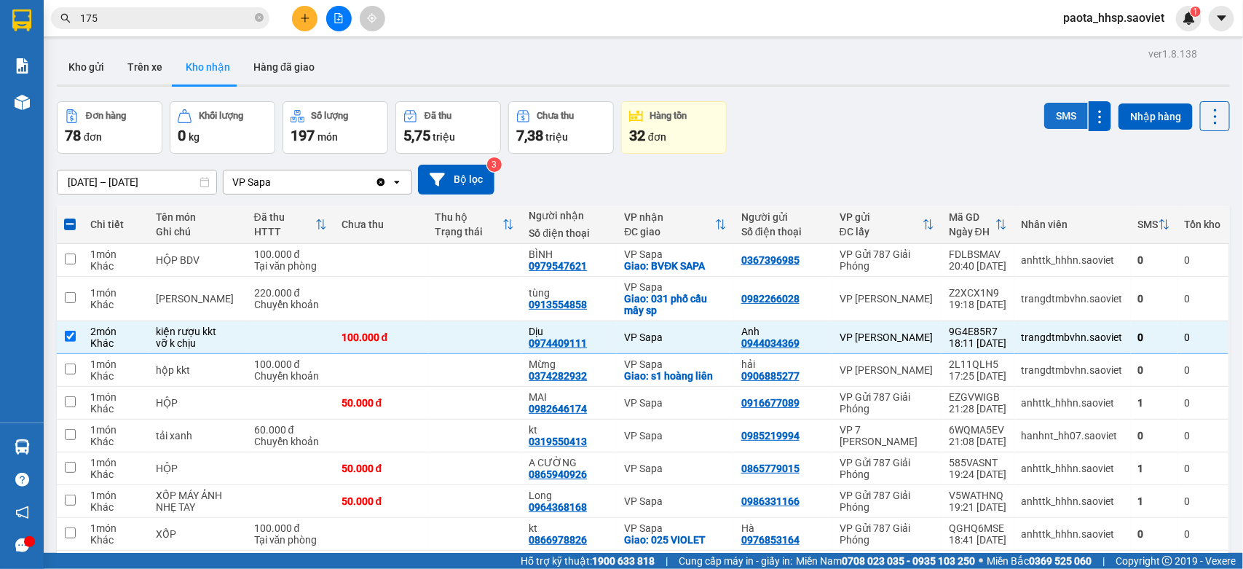
click at [1044, 116] on button "SMS" at bounding box center [1066, 116] width 44 height 26
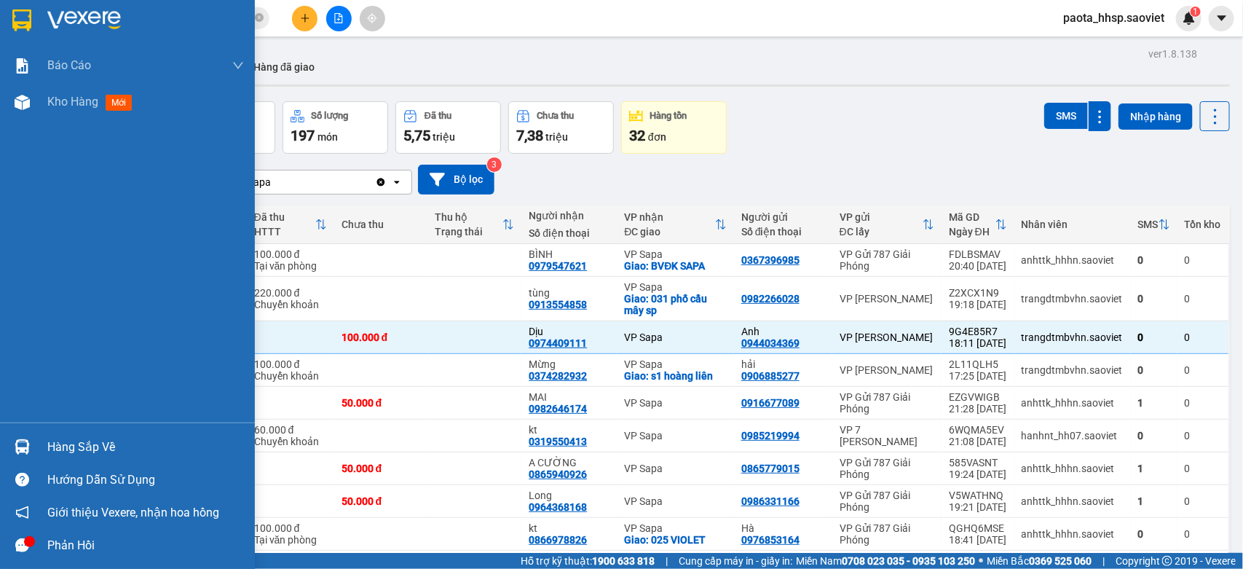
click at [90, 450] on div "Hàng sắp về" at bounding box center [145, 447] width 197 height 22
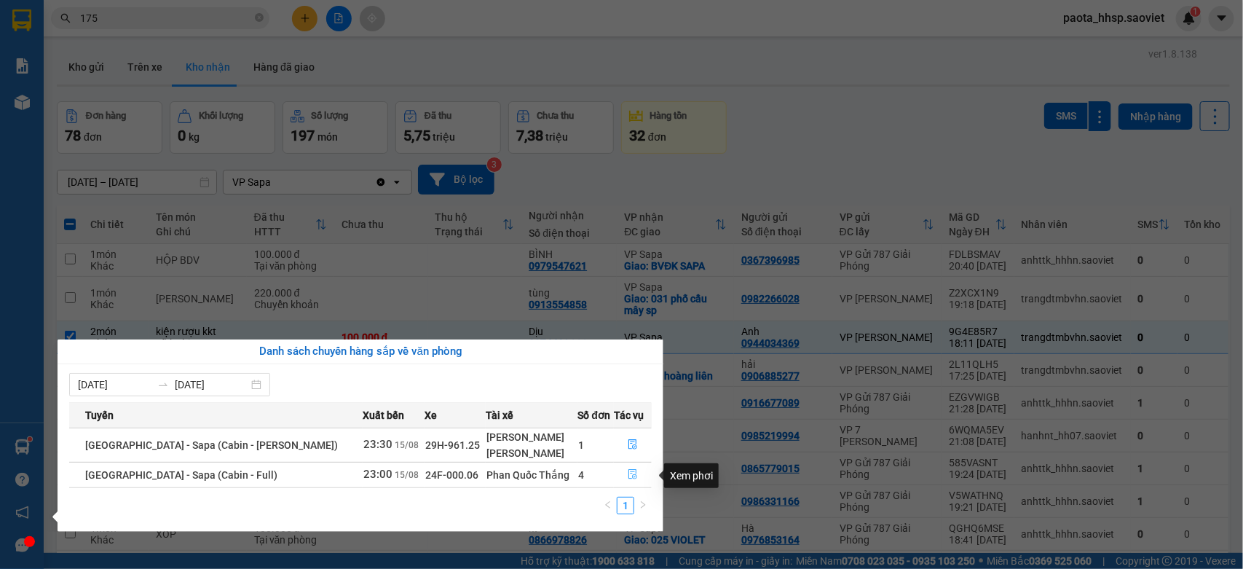
click at [628, 471] on icon "file-done" at bounding box center [633, 474] width 10 height 10
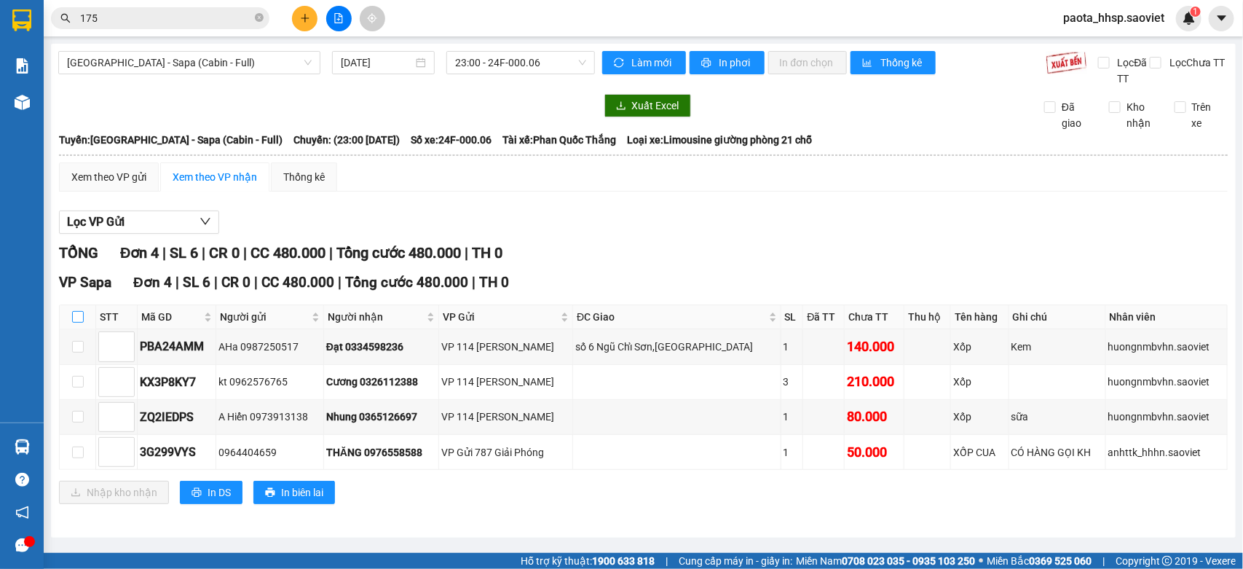
click at [78, 314] on input "checkbox" at bounding box center [78, 317] width 12 height 12
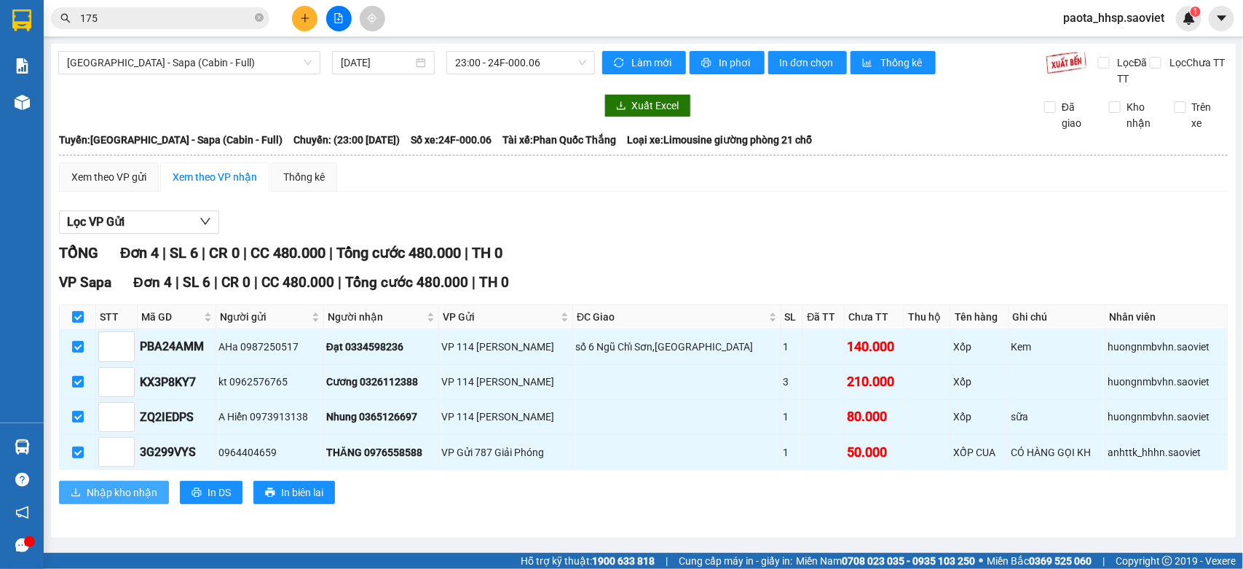
click at [111, 494] on span "Nhập kho nhận" at bounding box center [122, 492] width 71 height 16
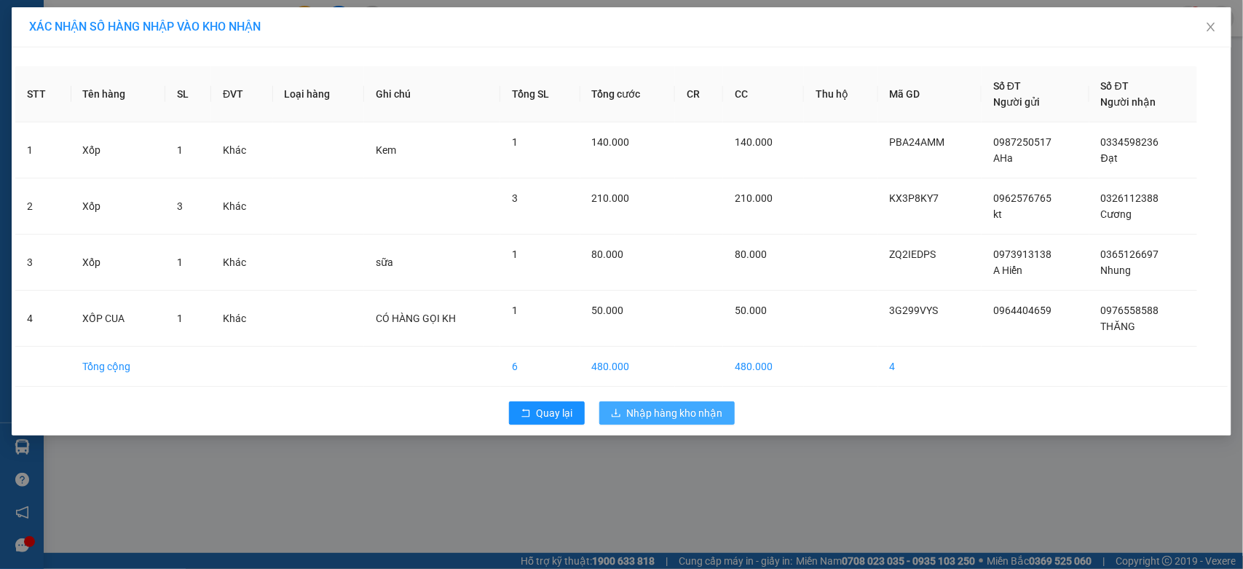
click at [708, 413] on span "Nhập hàng kho nhận" at bounding box center [675, 413] width 96 height 16
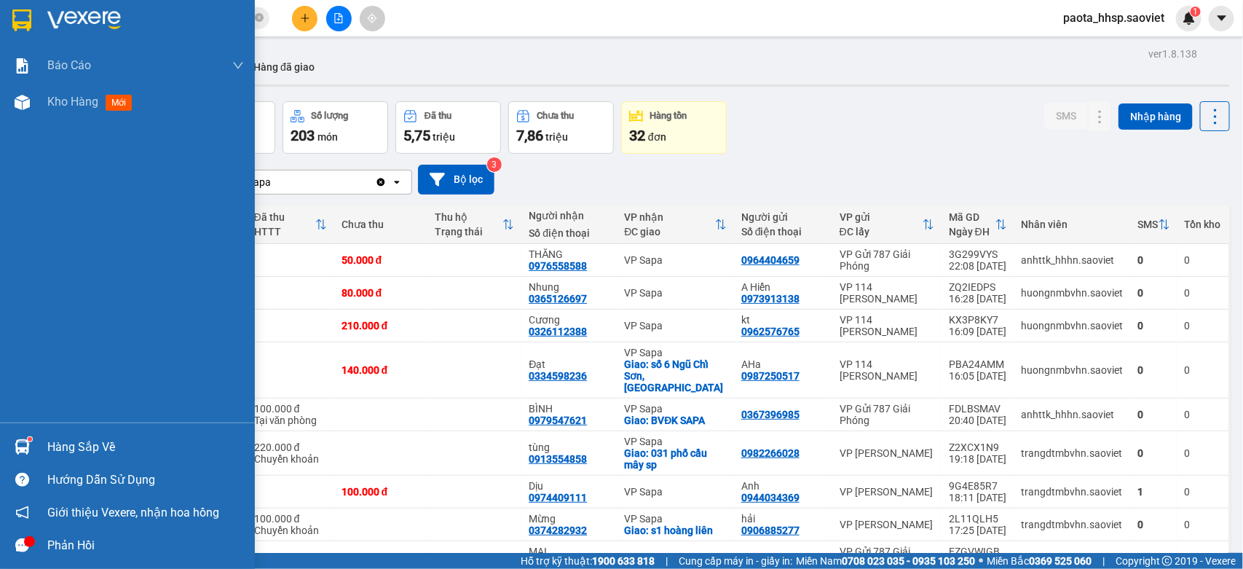
click at [79, 446] on div "Hàng sắp về" at bounding box center [145, 447] width 197 height 22
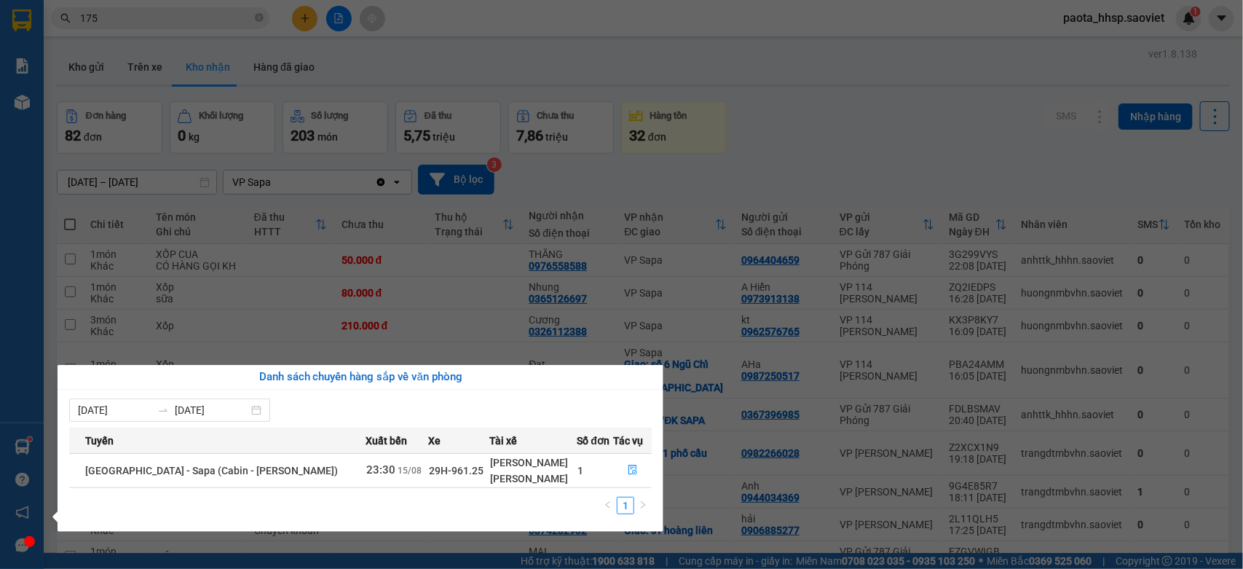
click at [950, 103] on section "Kết quả [PERSON_NAME] ( 2449 ) Bộ lọc Mã ĐH Trạng thái Món hàng Thu hộ Tổng [PE…" at bounding box center [621, 284] width 1243 height 569
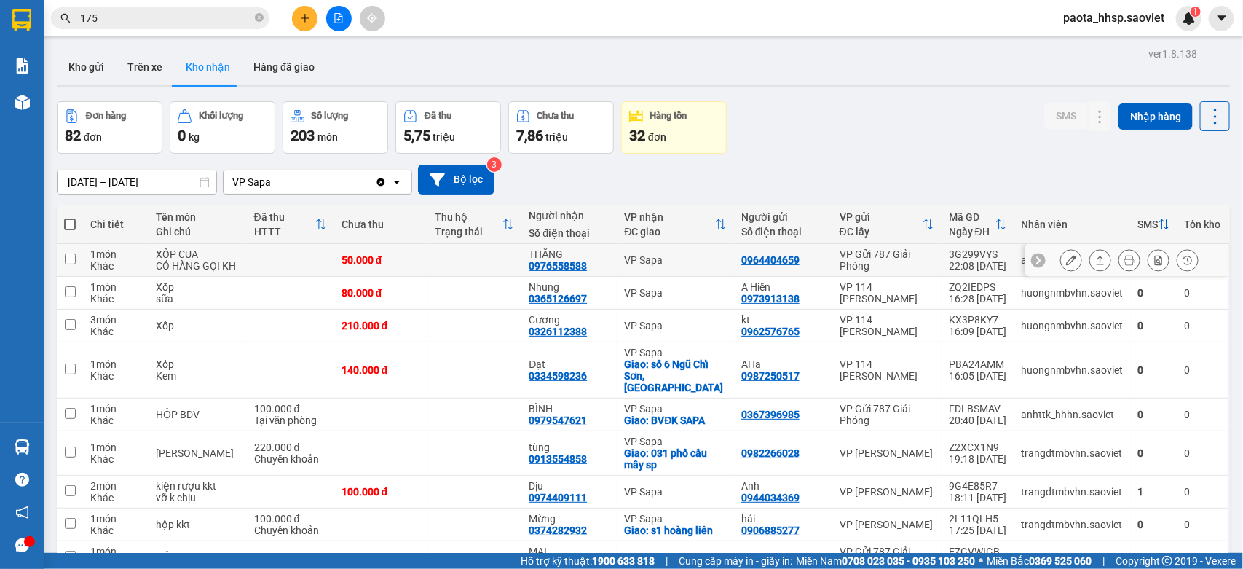
click at [715, 258] on td "VP Sapa" at bounding box center [675, 260] width 116 height 33
checkbox input "true"
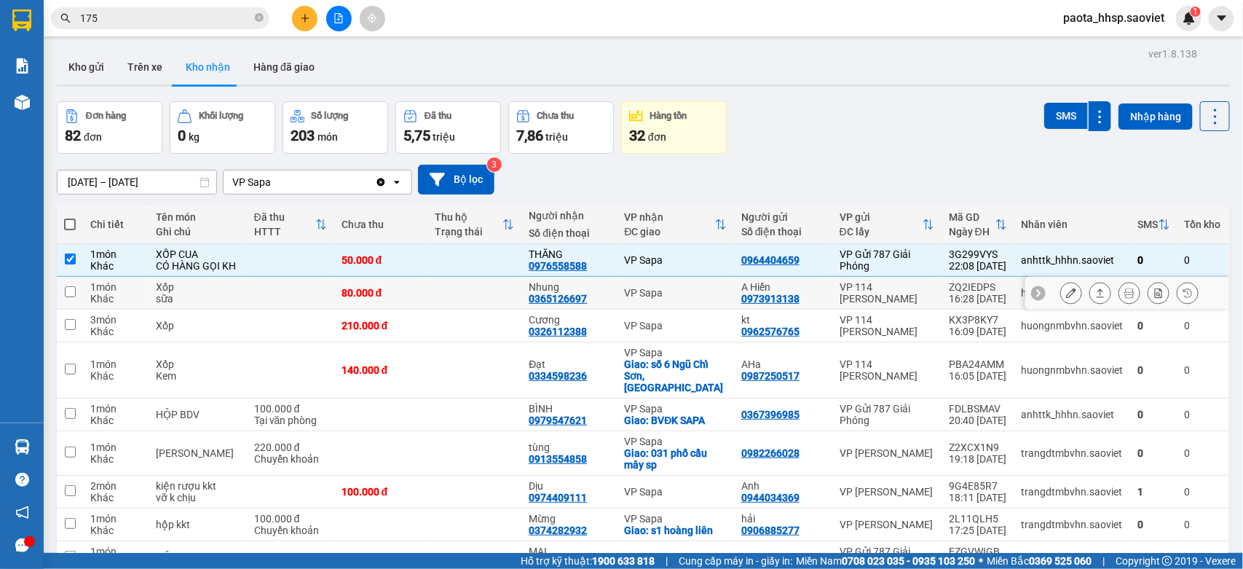
click at [673, 298] on div "VP Sapa" at bounding box center [675, 293] width 102 height 12
checkbox input "true"
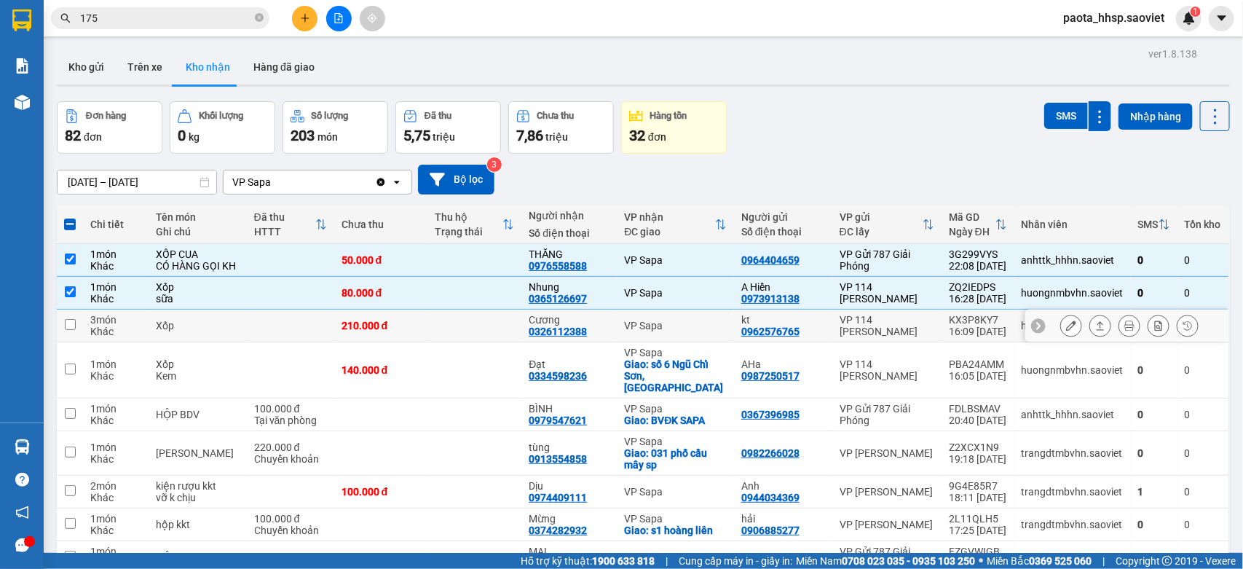
click at [694, 342] on td "VP Sapa" at bounding box center [675, 325] width 116 height 33
checkbox input "true"
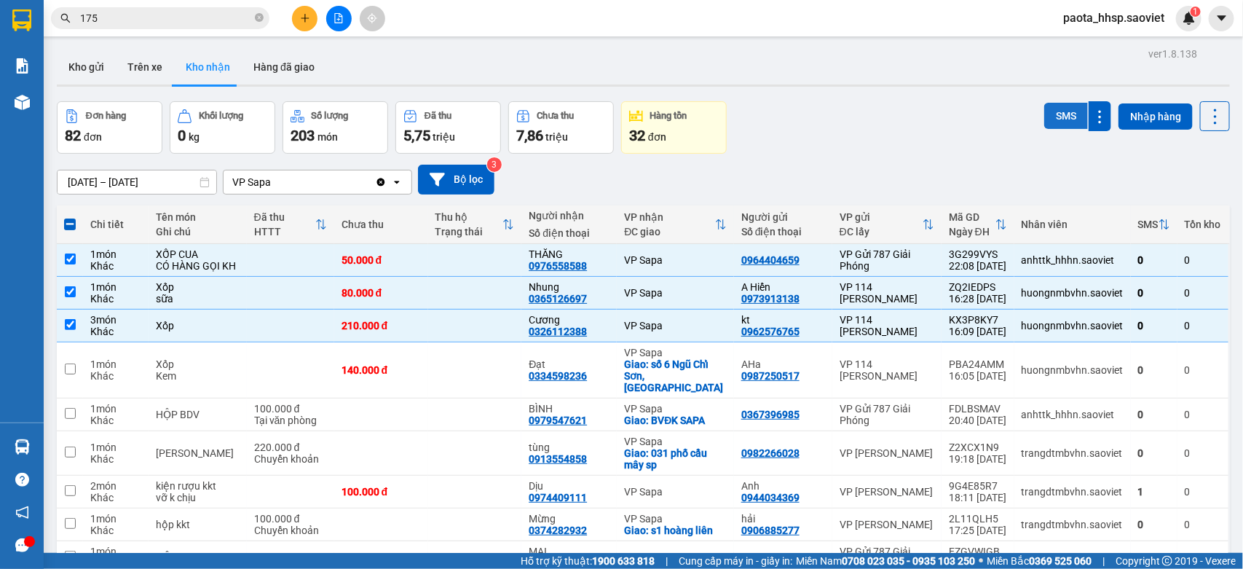
click at [1044, 108] on button "SMS" at bounding box center [1066, 116] width 44 height 26
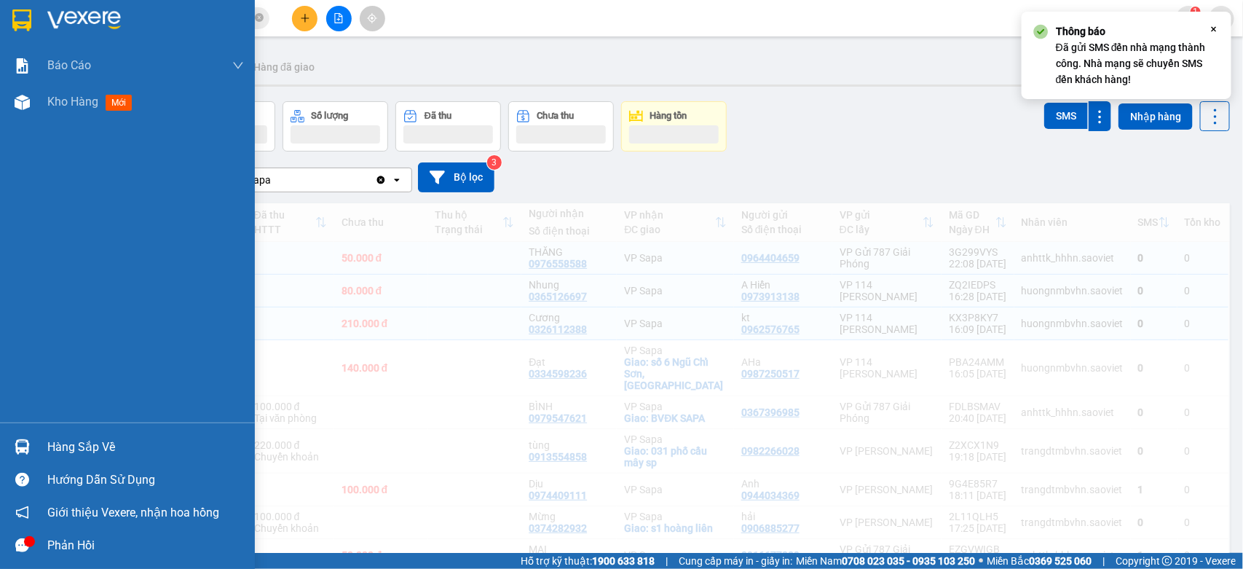
click at [79, 446] on div "Hàng sắp về" at bounding box center [145, 447] width 197 height 22
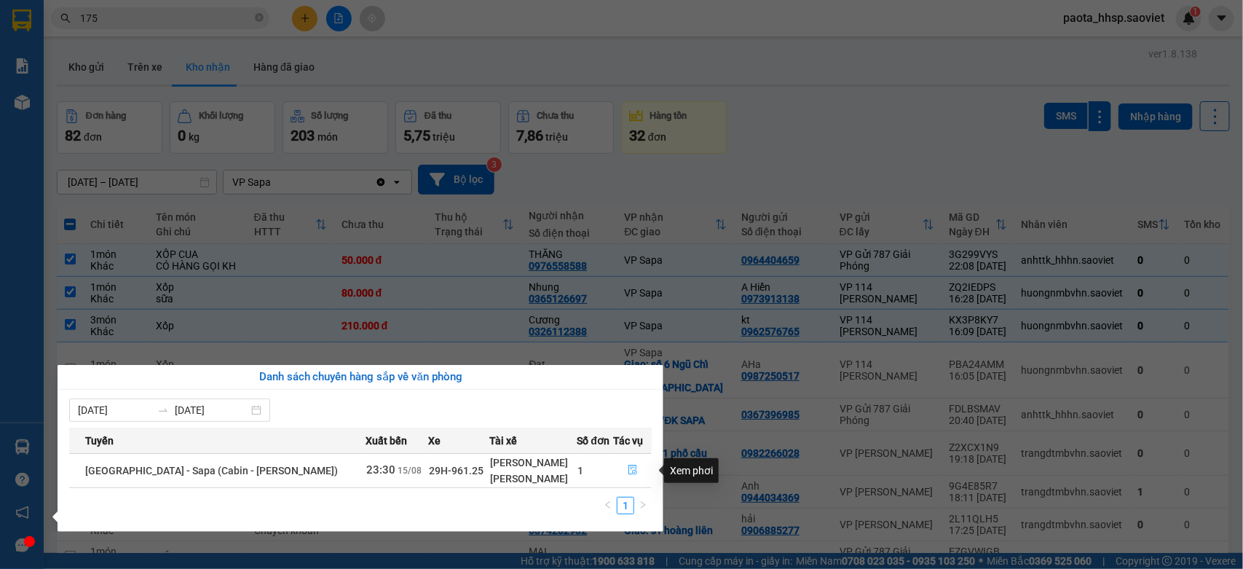
click at [643, 471] on button "button" at bounding box center [632, 470] width 37 height 23
